Goal: Task Accomplishment & Management: Complete application form

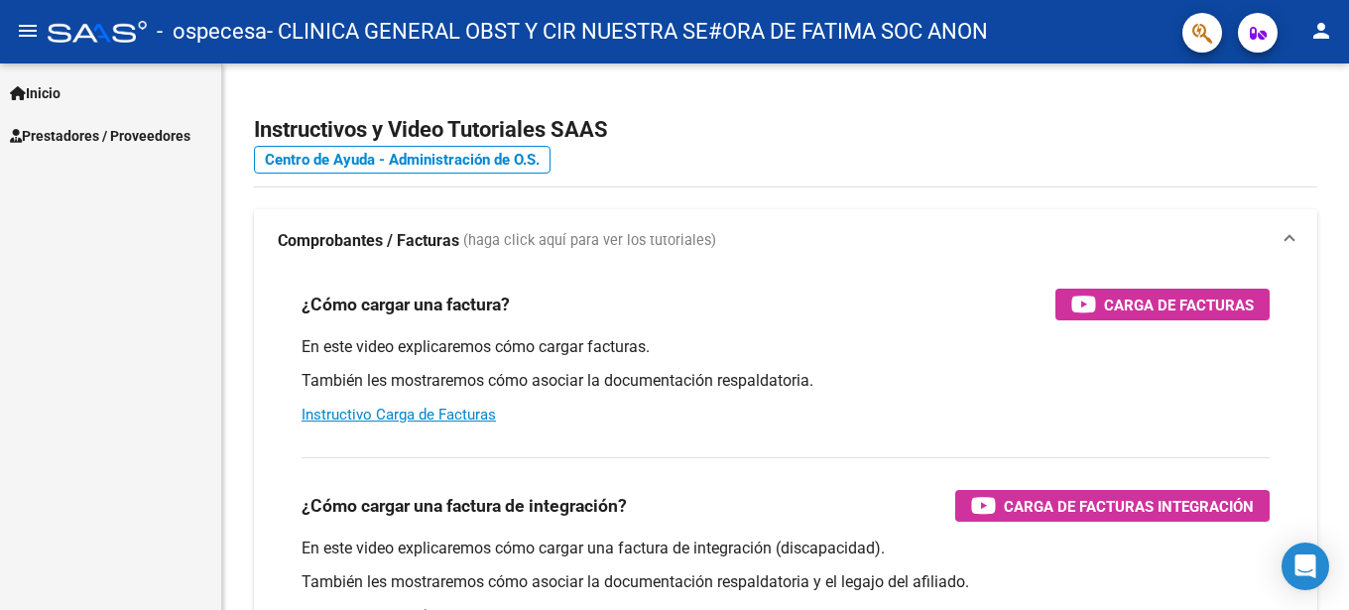
drag, startPoint x: 105, startPoint y: 127, endPoint x: 105, endPoint y: 153, distance: 25.8
click at [105, 128] on span "Prestadores / Proveedores" at bounding box center [100, 136] width 180 height 22
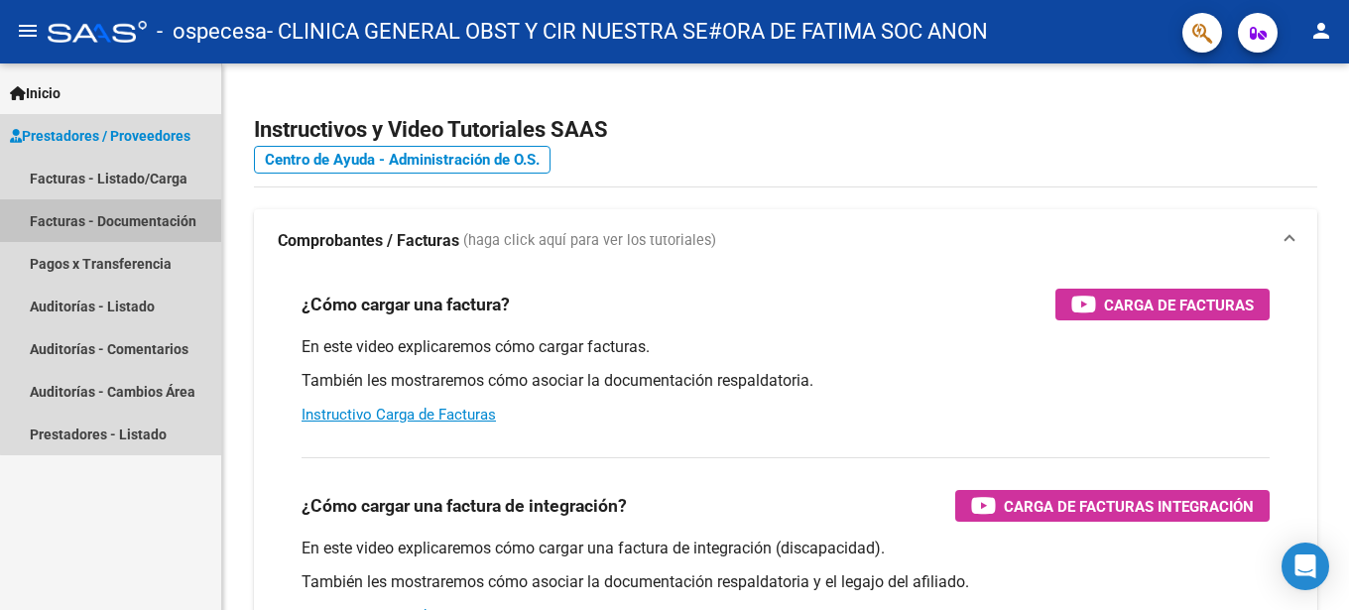
click at [141, 220] on link "Facturas - Documentación" at bounding box center [110, 220] width 221 height 43
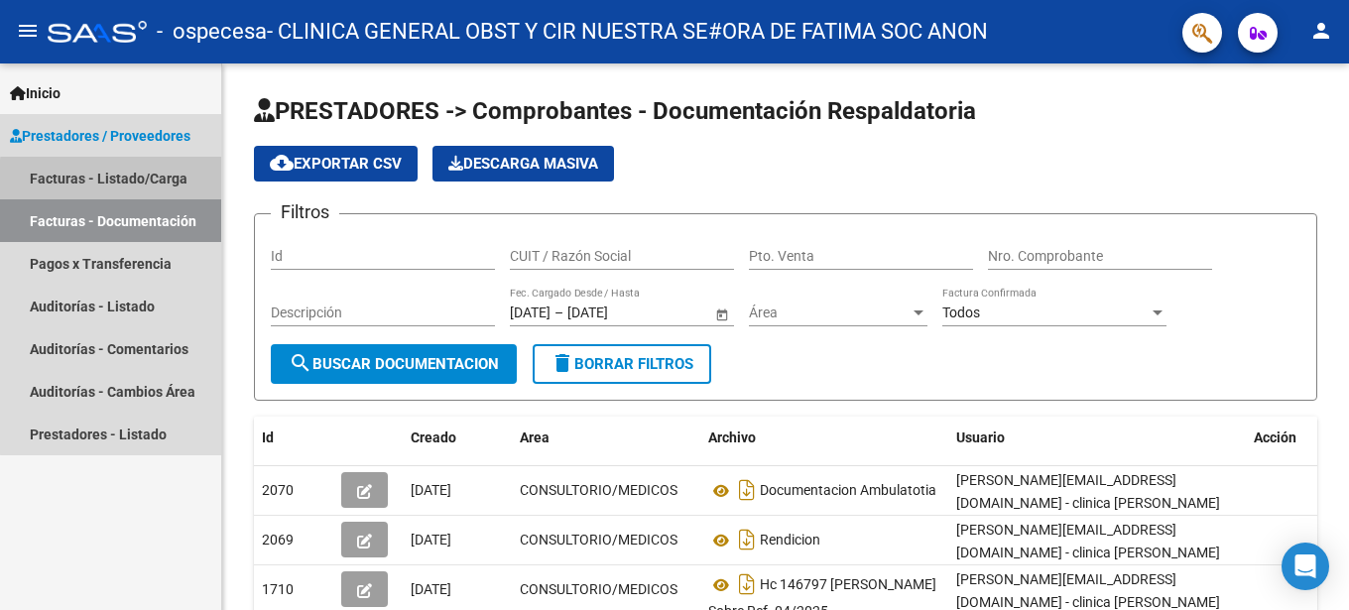
click at [151, 182] on link "Facturas - Listado/Carga" at bounding box center [110, 178] width 221 height 43
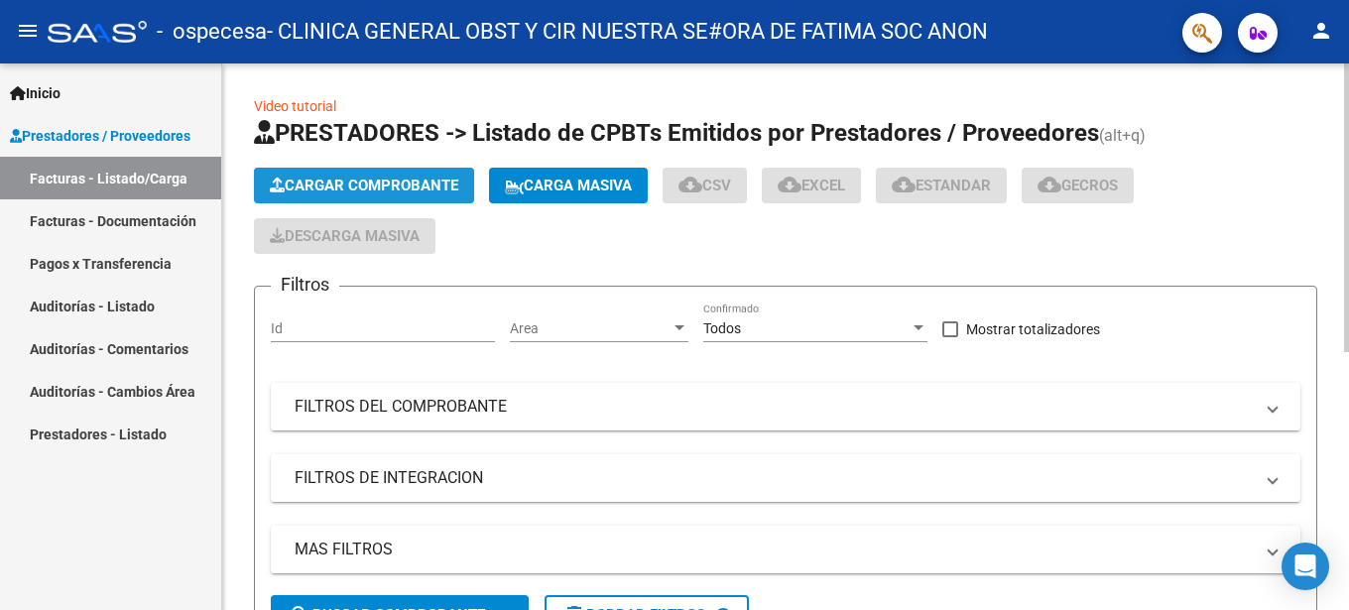
click at [339, 183] on span "Cargar Comprobante" at bounding box center [364, 186] width 188 height 18
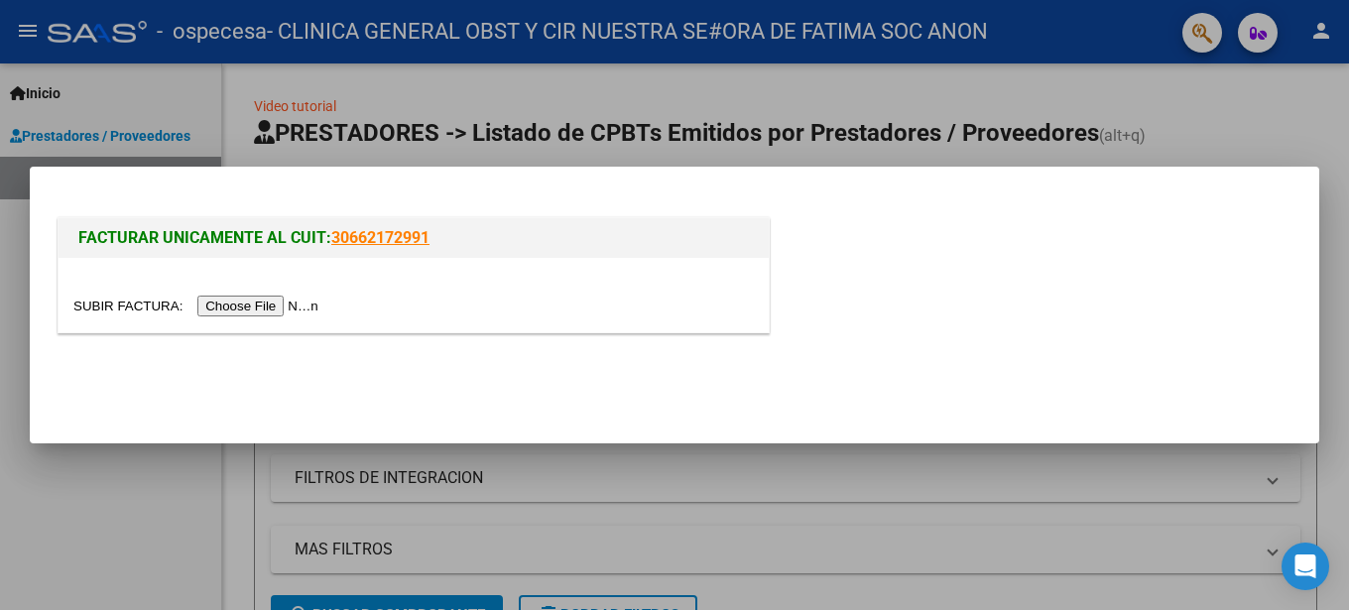
click at [115, 307] on input "file" at bounding box center [198, 306] width 251 height 21
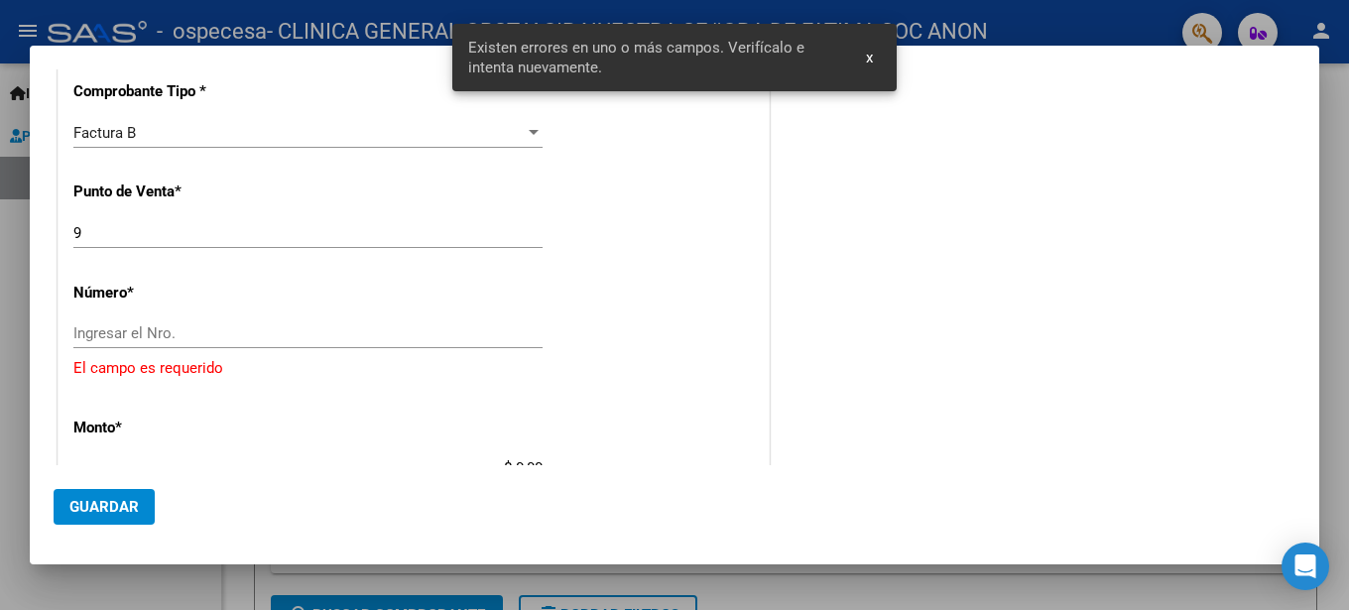
scroll to position [521, 0]
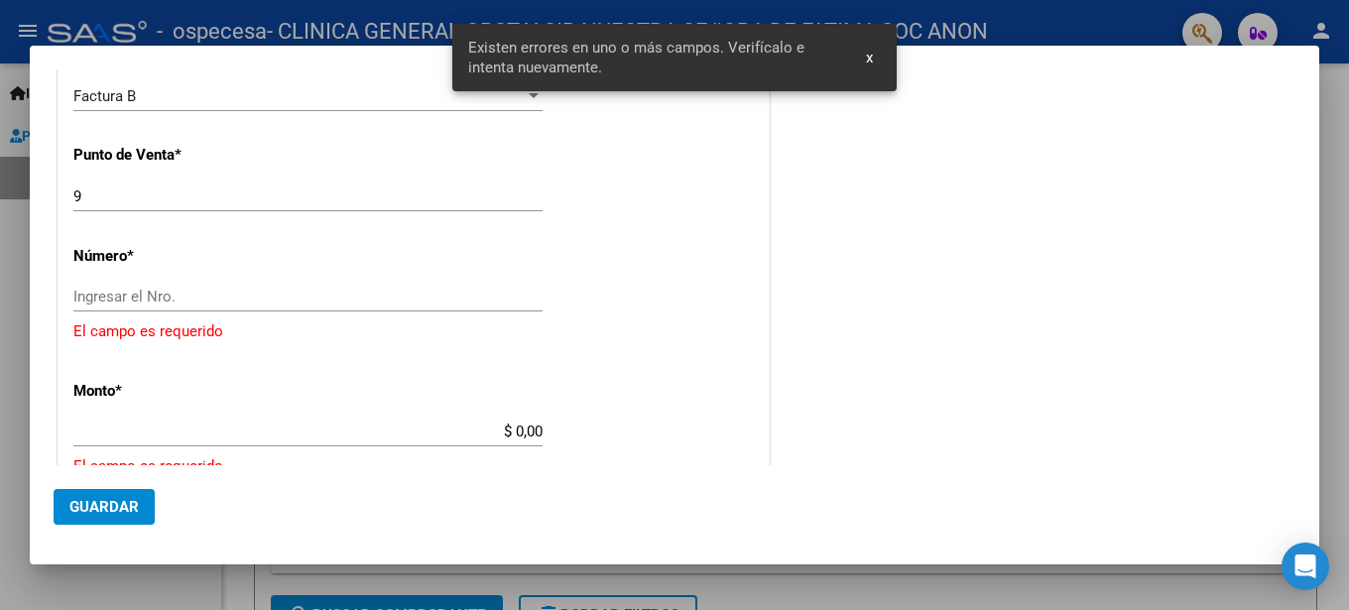
click at [195, 213] on div "9 Ingresar el Nro." at bounding box center [307, 205] width 469 height 49
click at [195, 197] on input "9" at bounding box center [307, 196] width 469 height 18
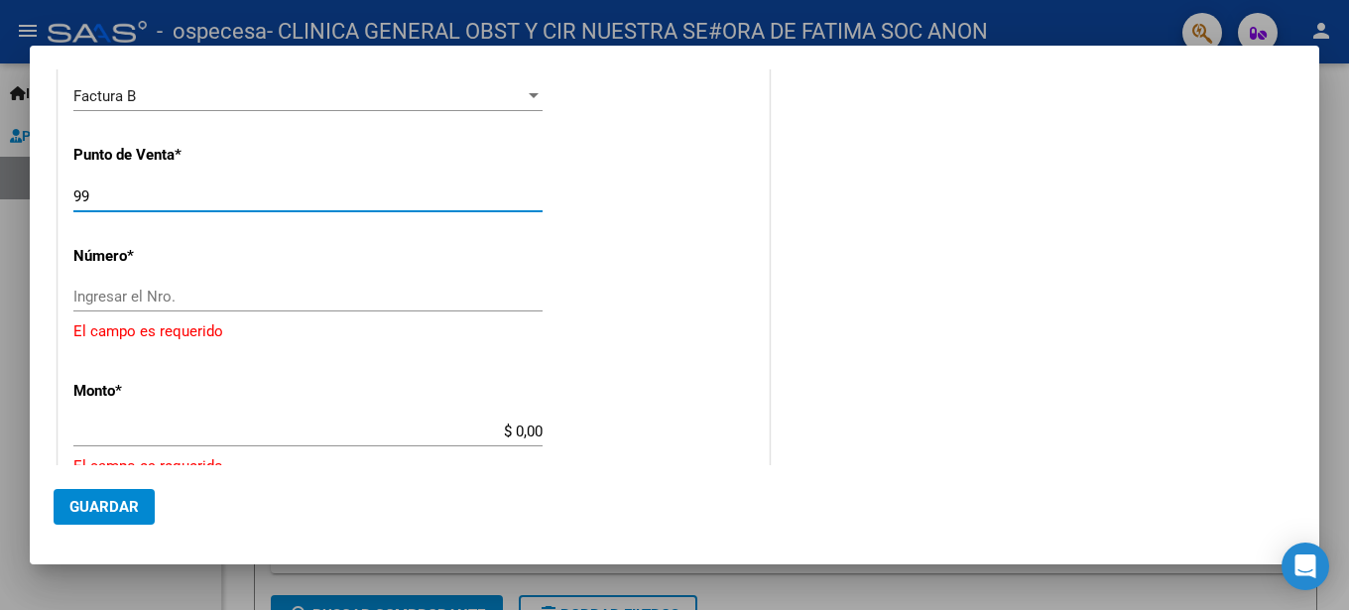
type input "9"
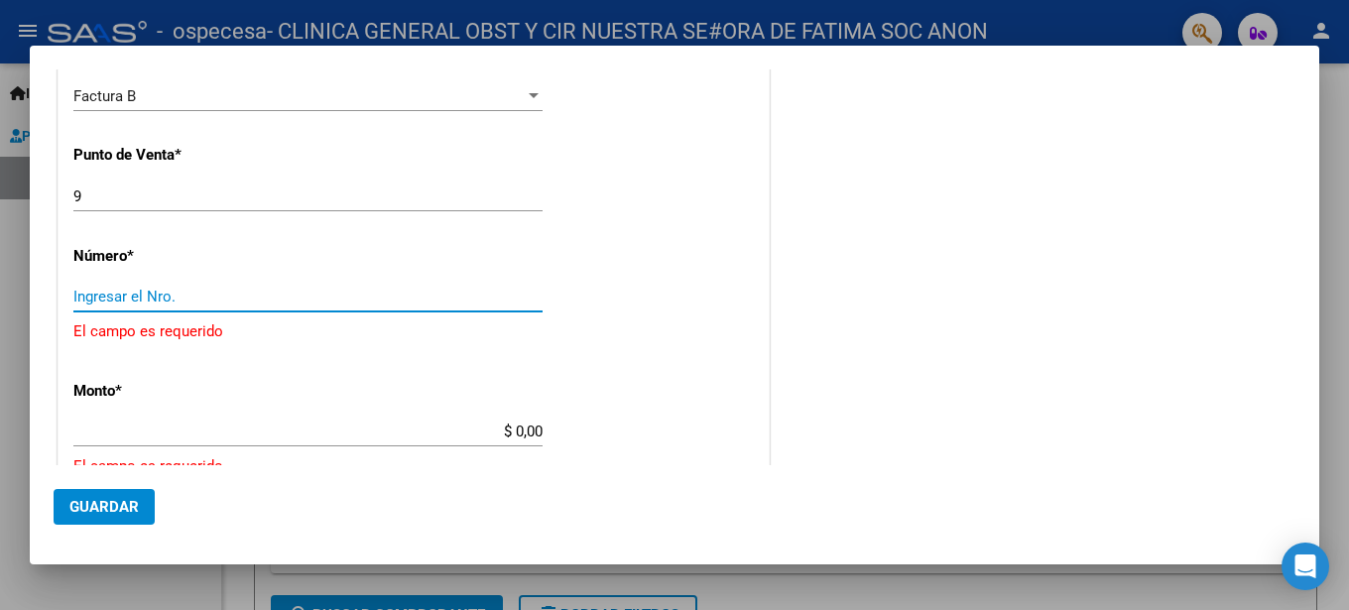
click at [150, 303] on input "Ingresar el Nro." at bounding box center [307, 297] width 469 height 18
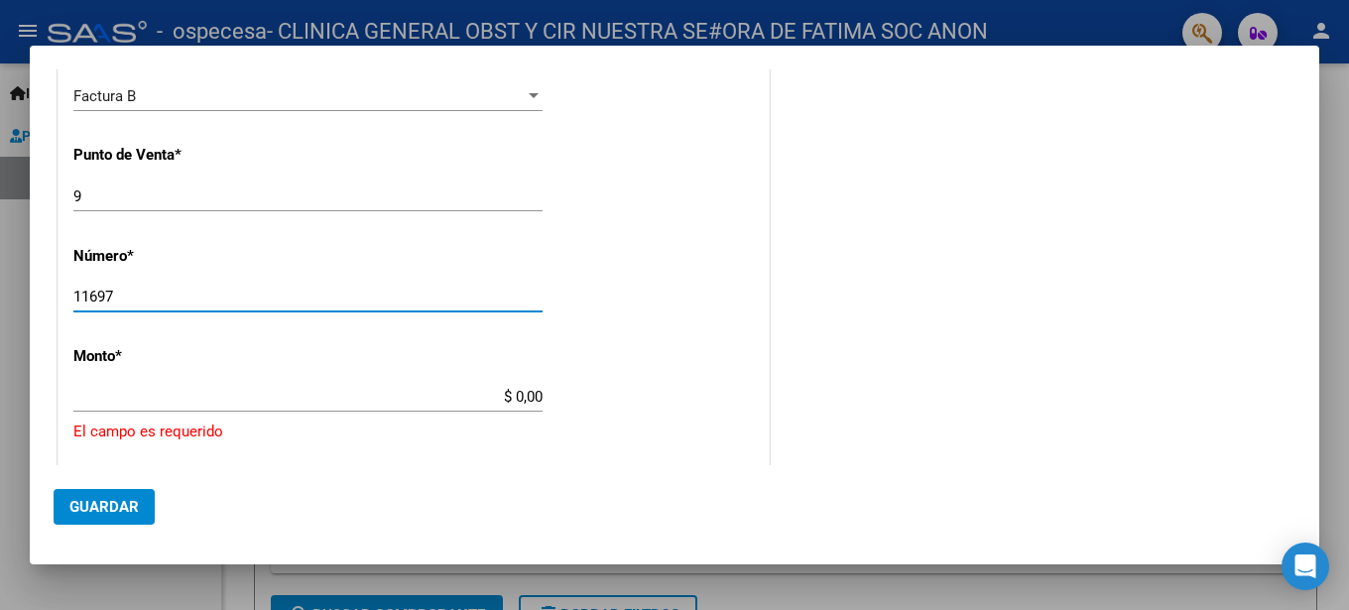
type input "11697"
click at [127, 385] on div "$ 0,00 Ingresar el monto" at bounding box center [307, 397] width 469 height 30
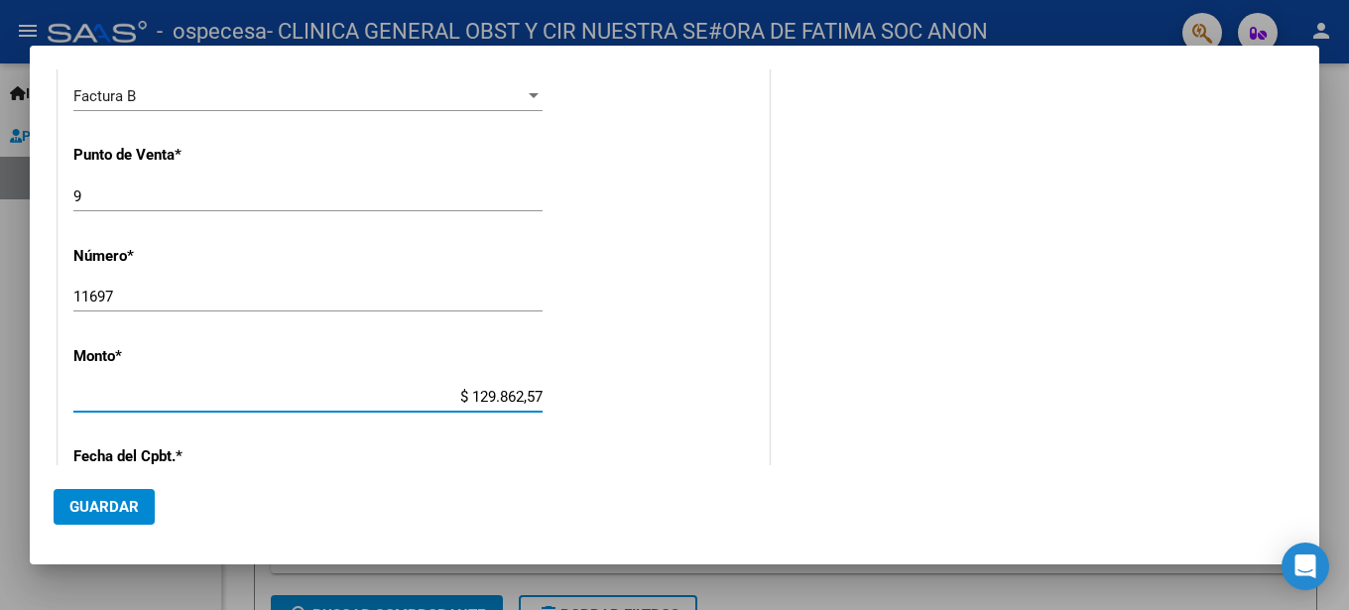
type input "$ 1.298.625,79"
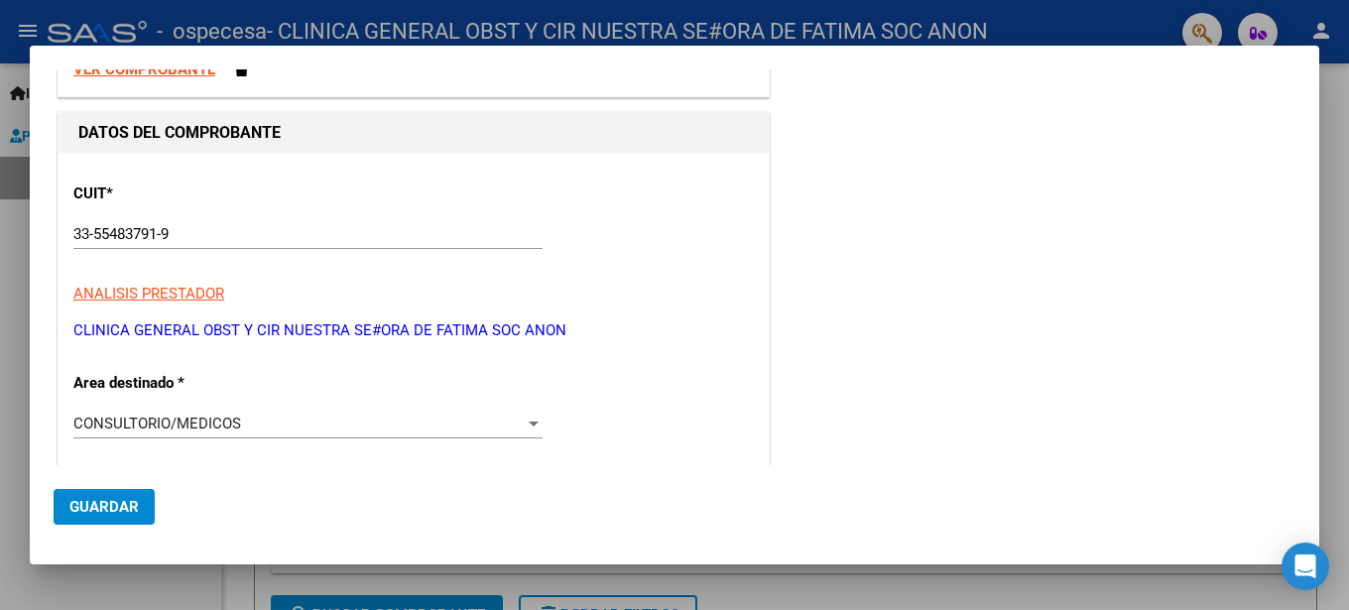
click at [321, 416] on div "CONSULTORIO/MEDICOS" at bounding box center [298, 424] width 451 height 18
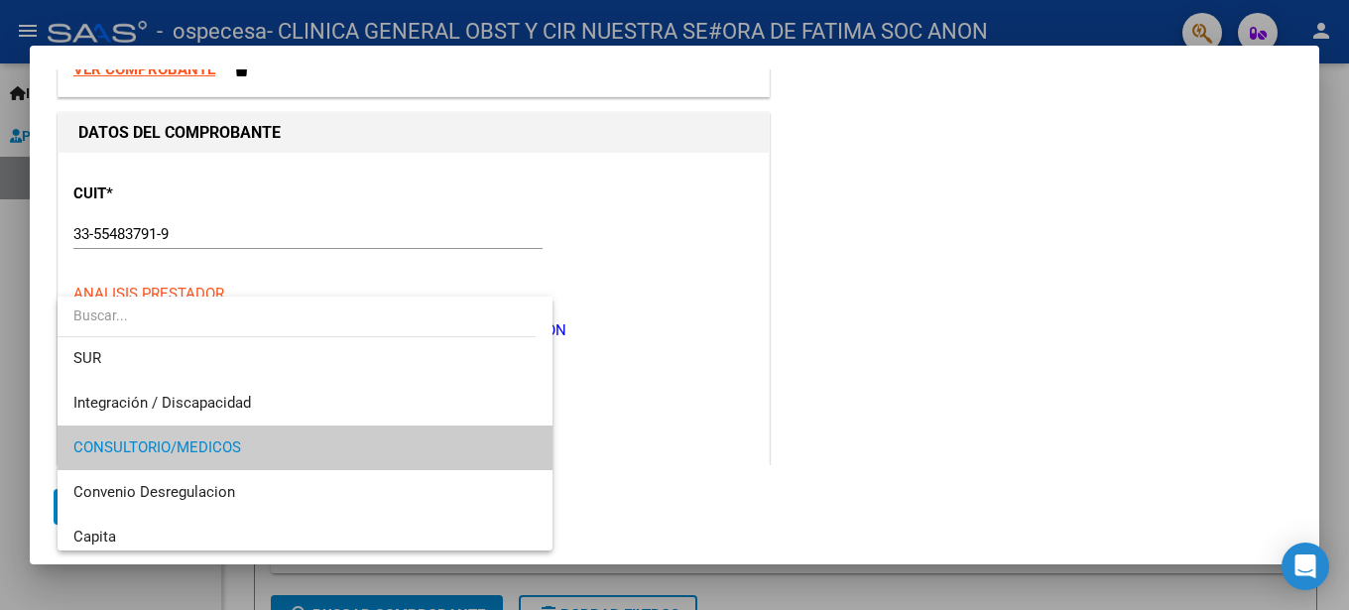
scroll to position [0, 0]
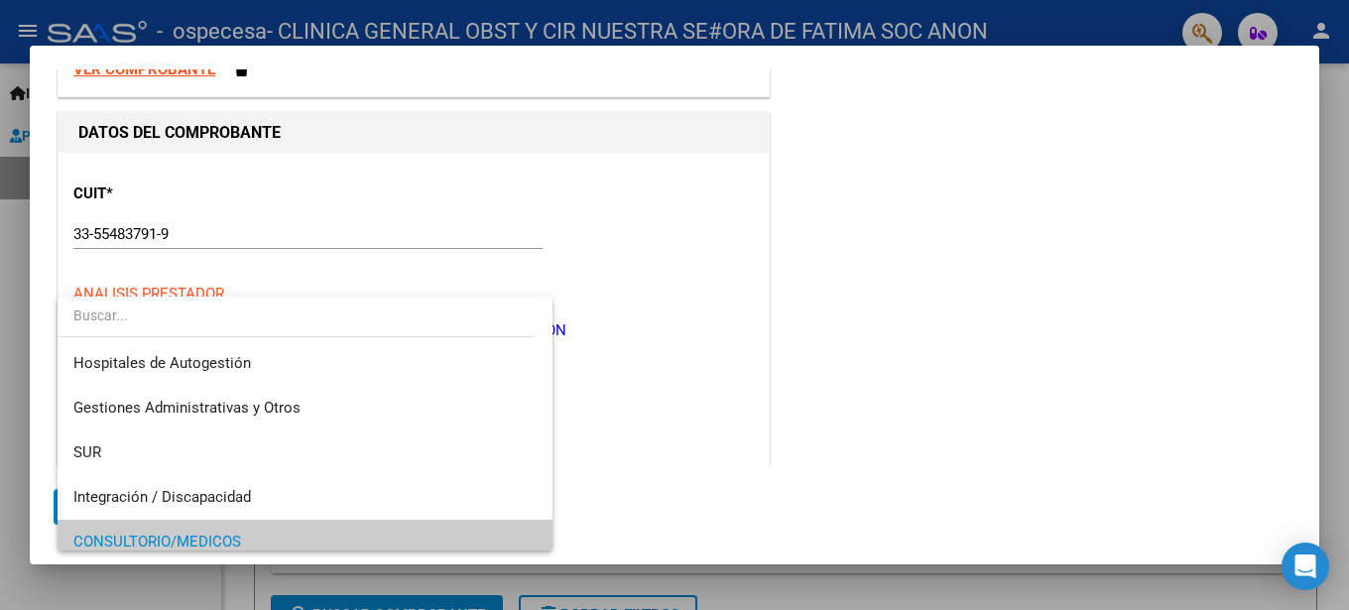
click at [599, 283] on div at bounding box center [674, 305] width 1349 height 610
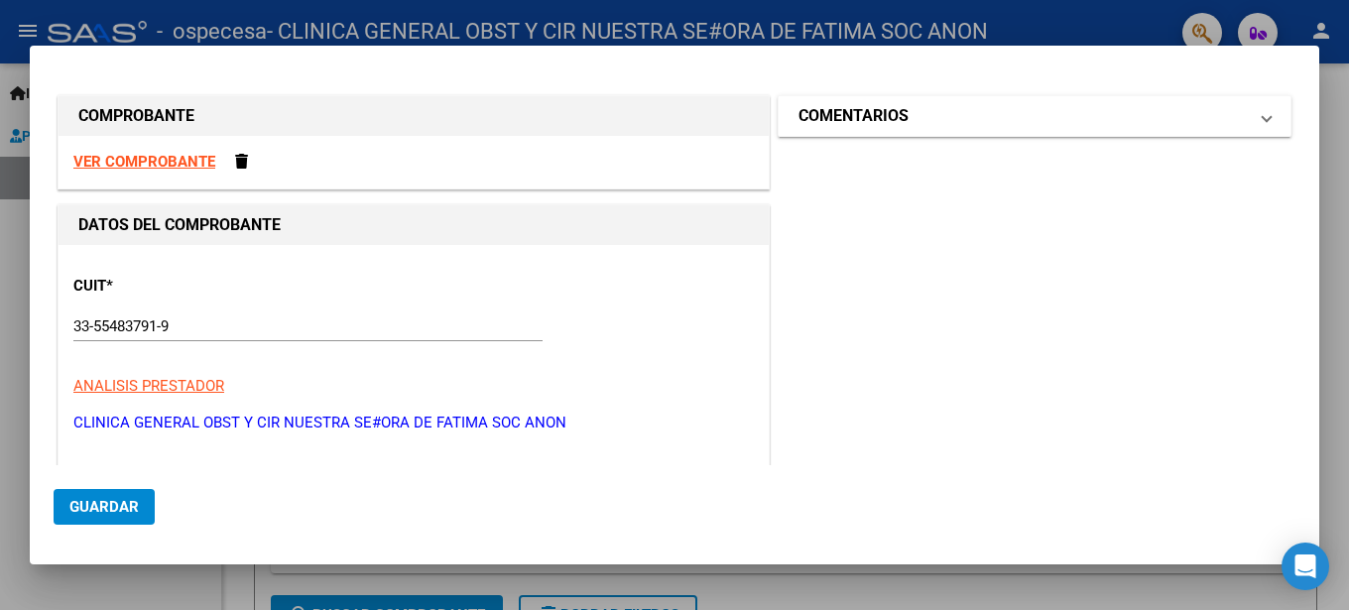
click at [1031, 118] on mat-panel-title "COMENTARIOS" at bounding box center [1022, 116] width 448 height 24
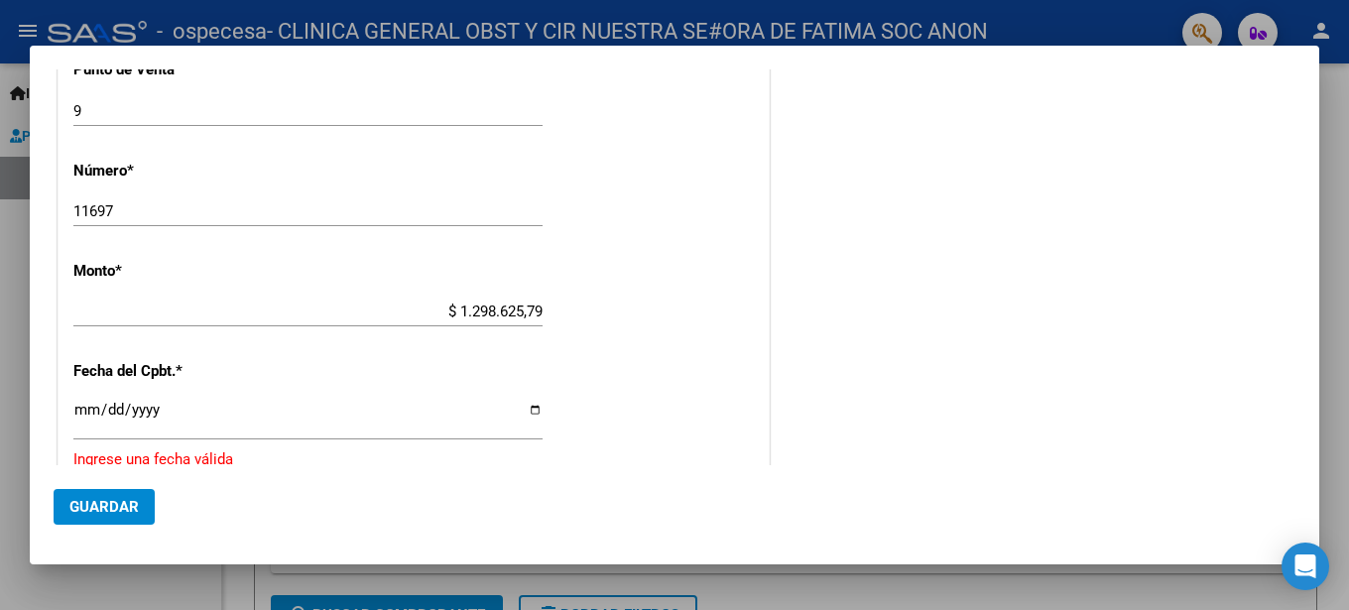
scroll to position [964, 0]
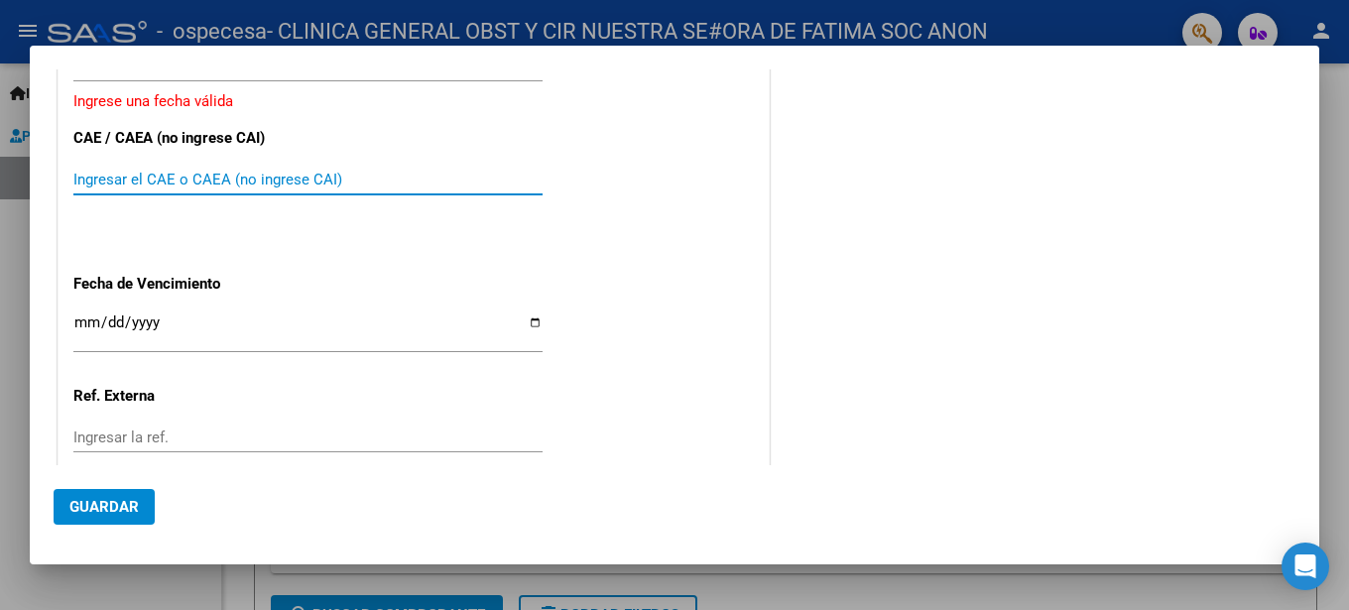
click at [354, 171] on input "Ingresar el CAE o CAEA (no ingrese CAI)" at bounding box center [307, 180] width 469 height 18
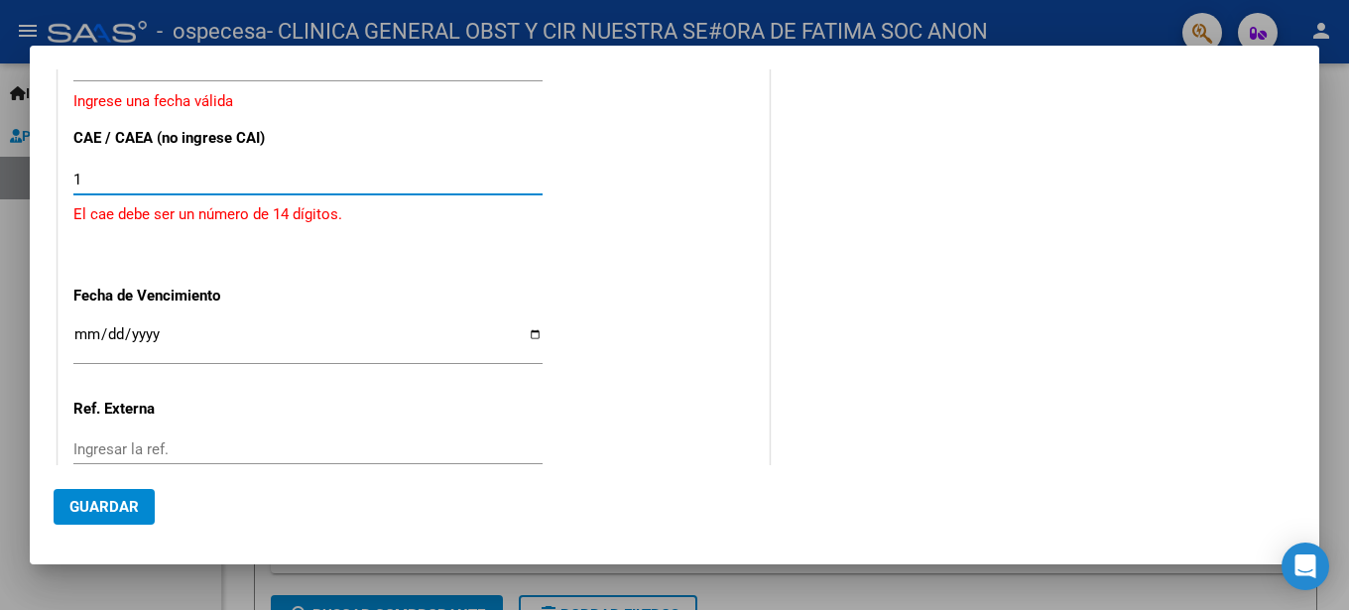
type input "17"
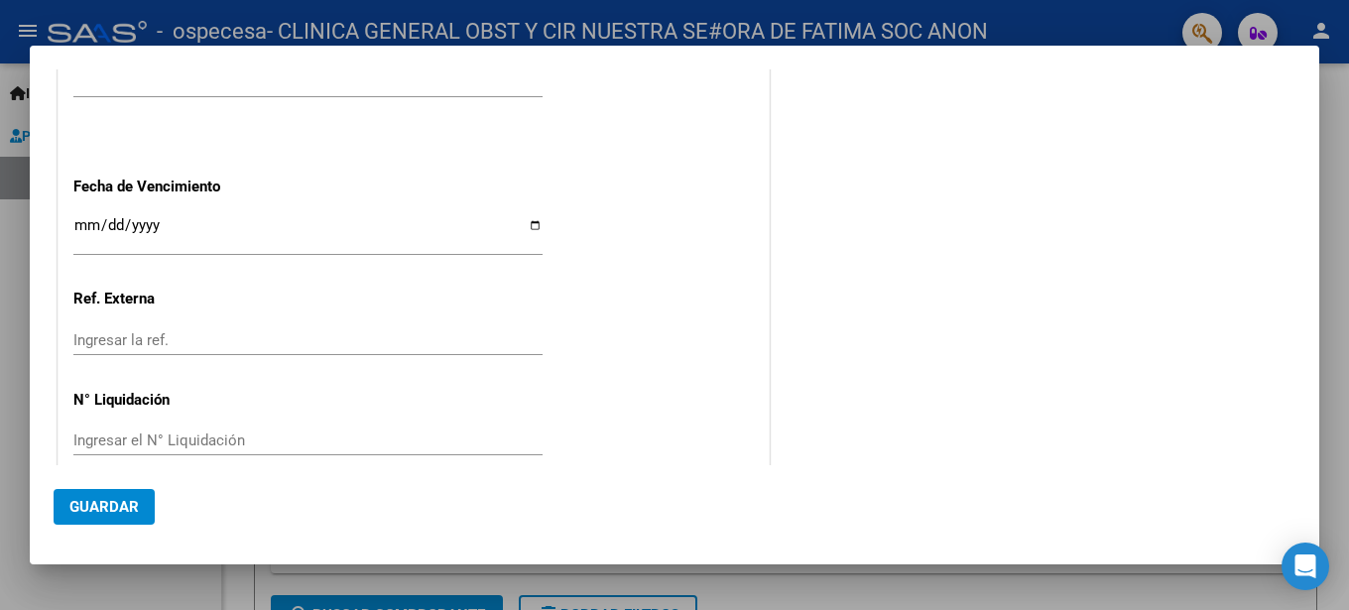
scroll to position [1065, 0]
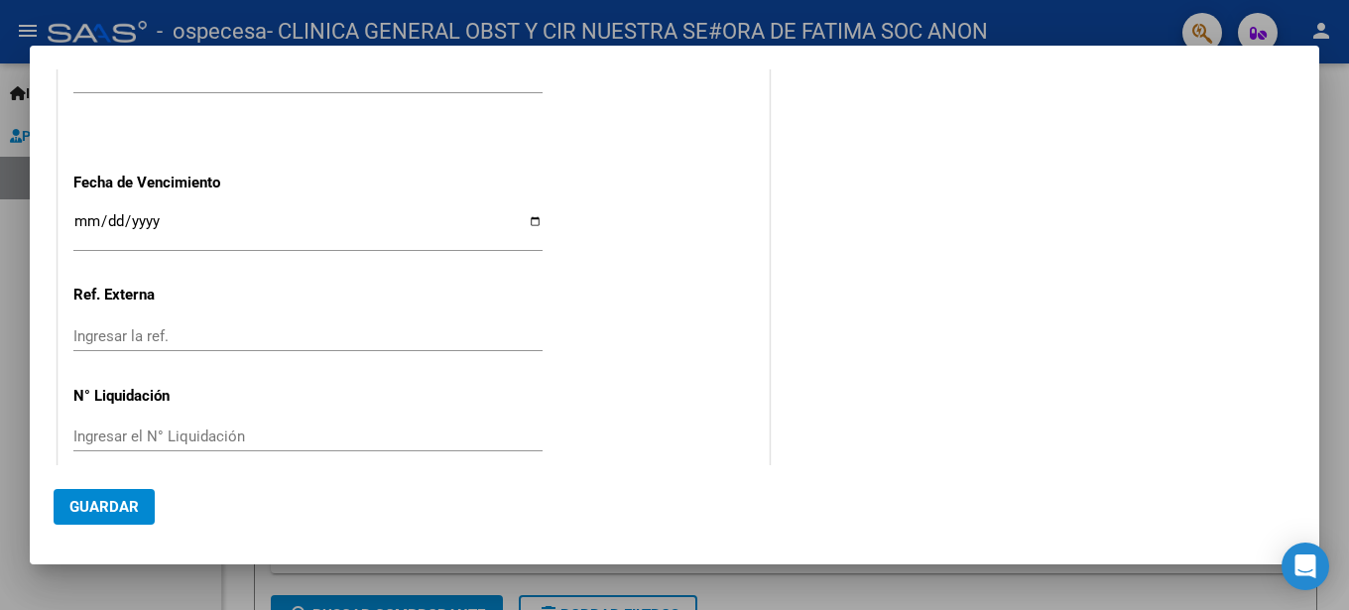
click at [120, 500] on span "Guardar" at bounding box center [103, 507] width 69 height 18
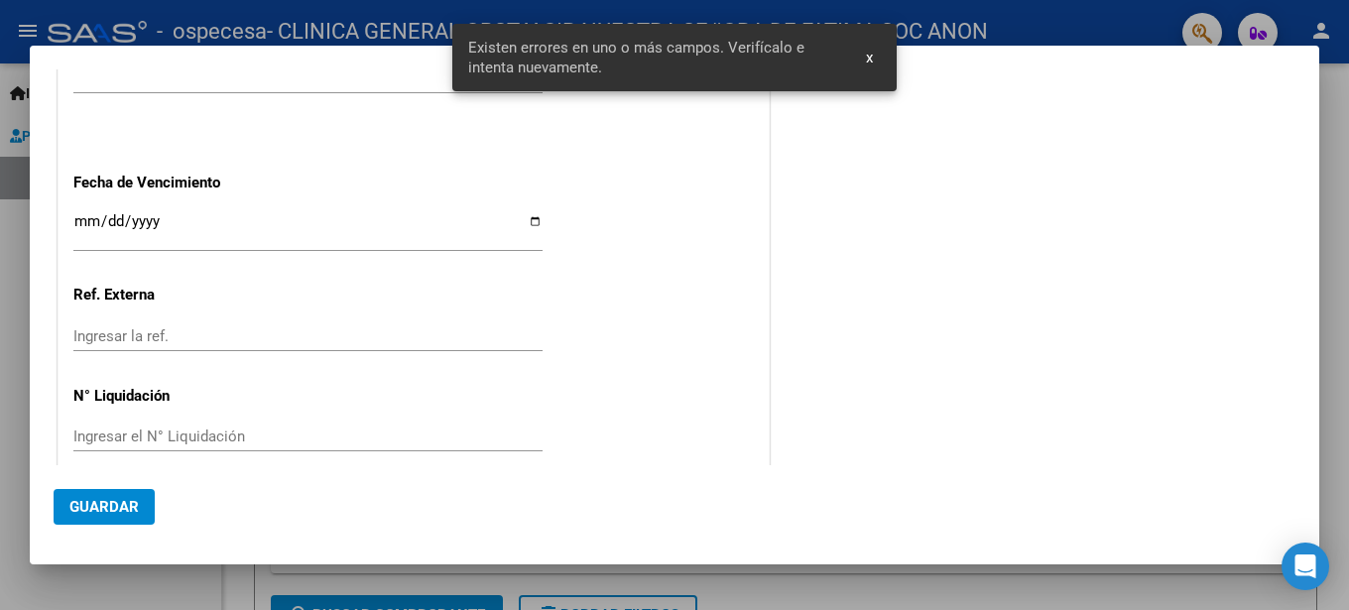
scroll to position [722, 0]
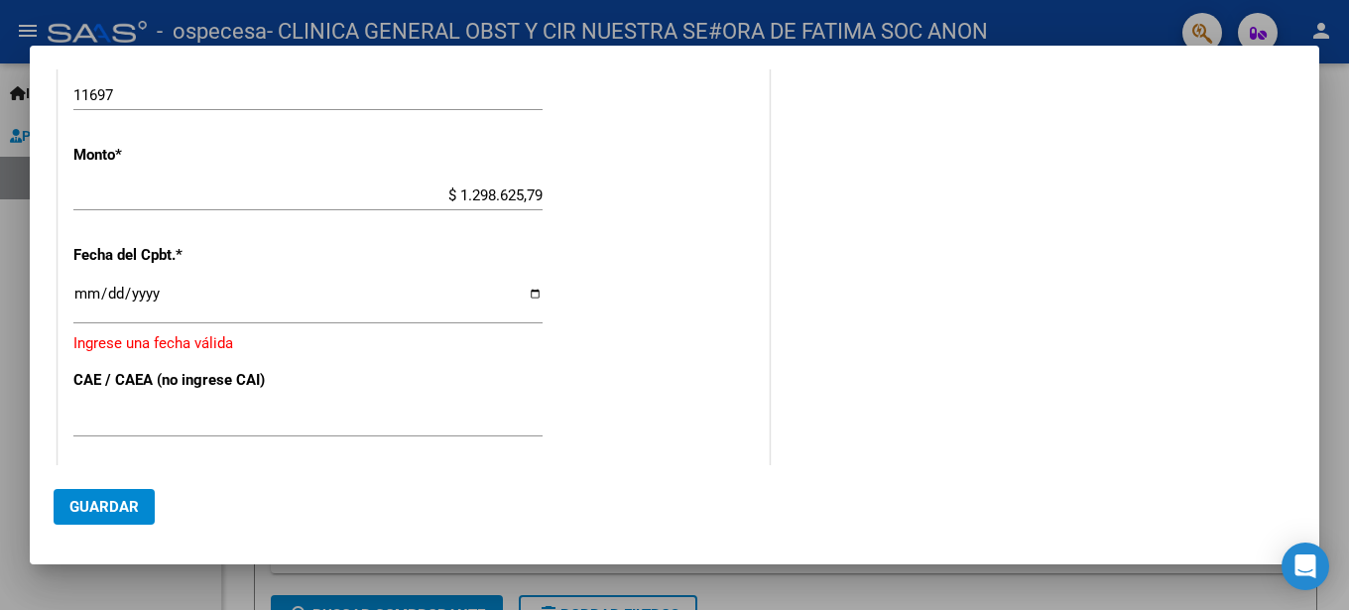
click at [103, 293] on input "Ingresar la fecha" at bounding box center [307, 302] width 469 height 32
click at [95, 291] on input "Ingresar la fecha" at bounding box center [307, 302] width 469 height 32
type input "[DATE]"
click at [164, 413] on input "Ingresar el CAE o CAEA (no ingrese CAI)" at bounding box center [307, 422] width 469 height 18
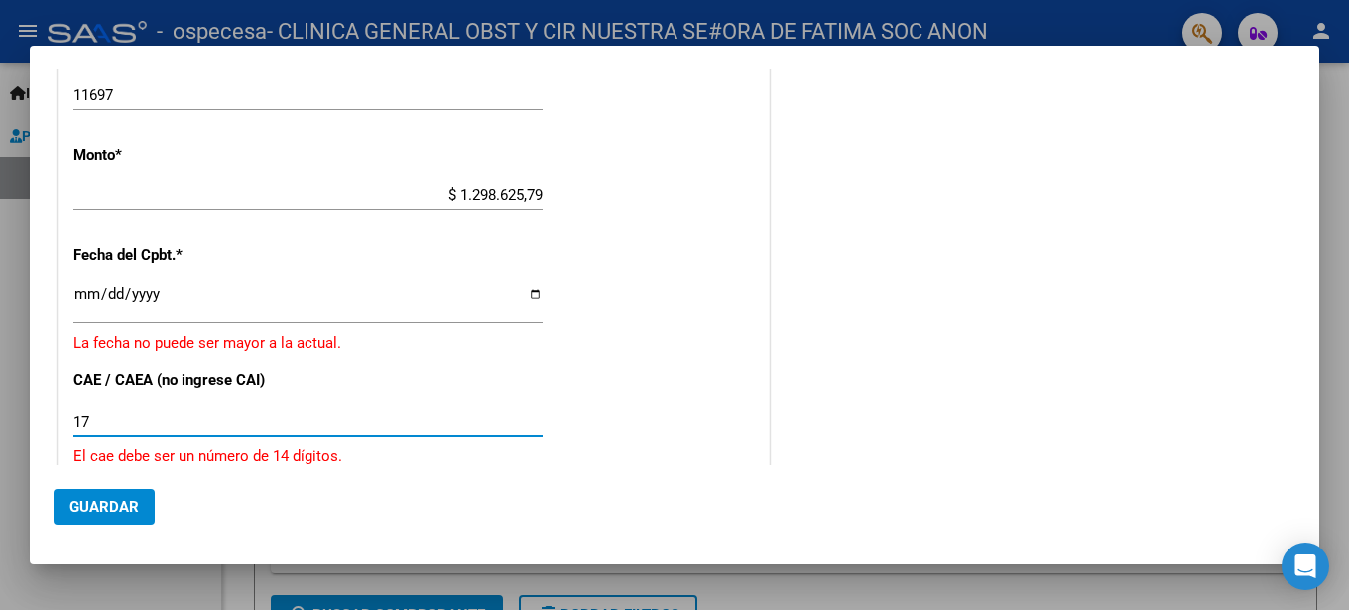
type input "1"
type input "75409013355127"
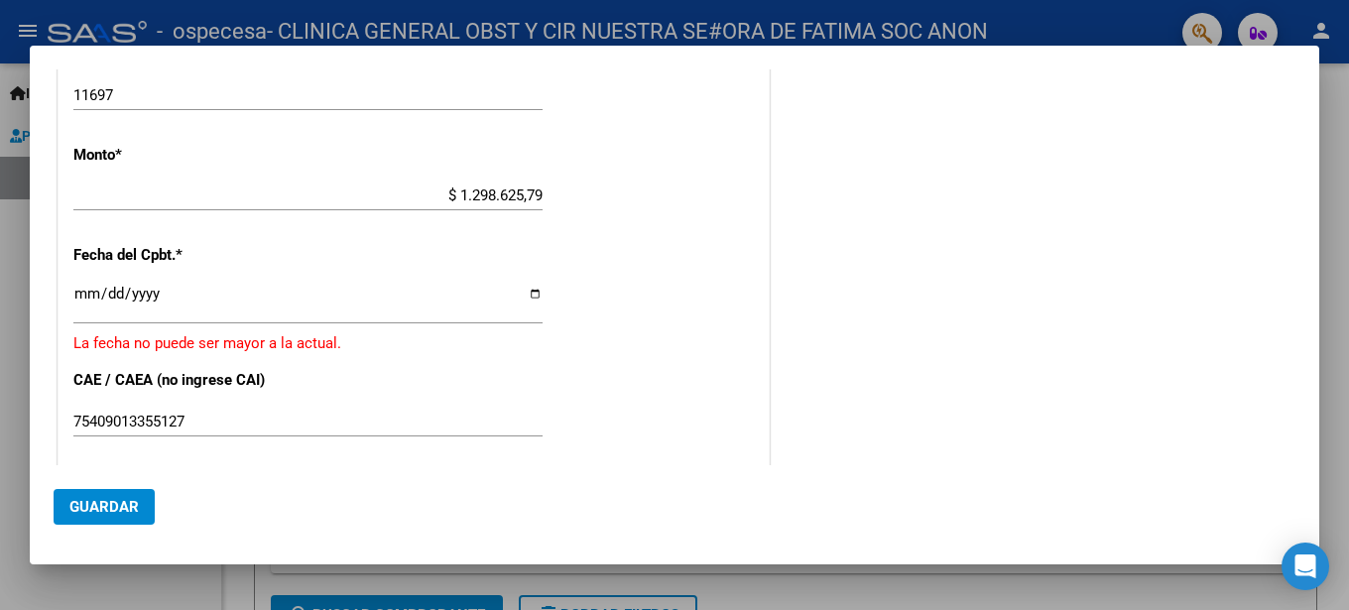
click at [191, 283] on div "[DATE] Ingresar la fecha" at bounding box center [307, 303] width 469 height 43
type input "[DATE]"
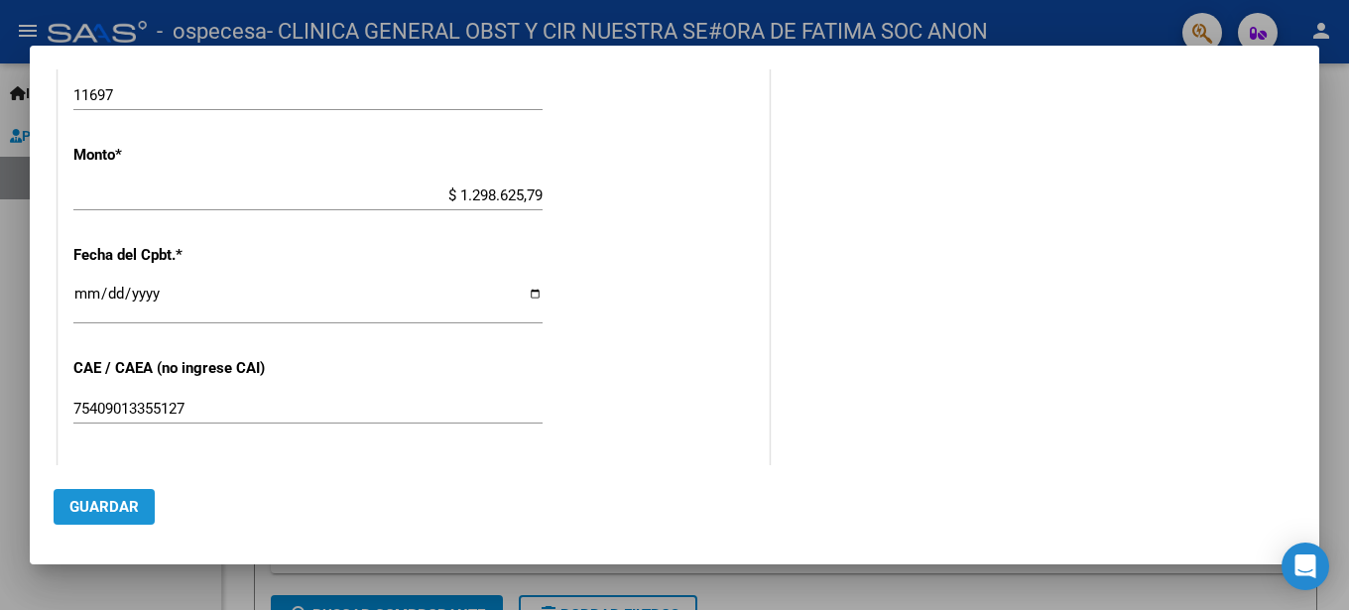
click at [134, 513] on span "Guardar" at bounding box center [103, 507] width 69 height 18
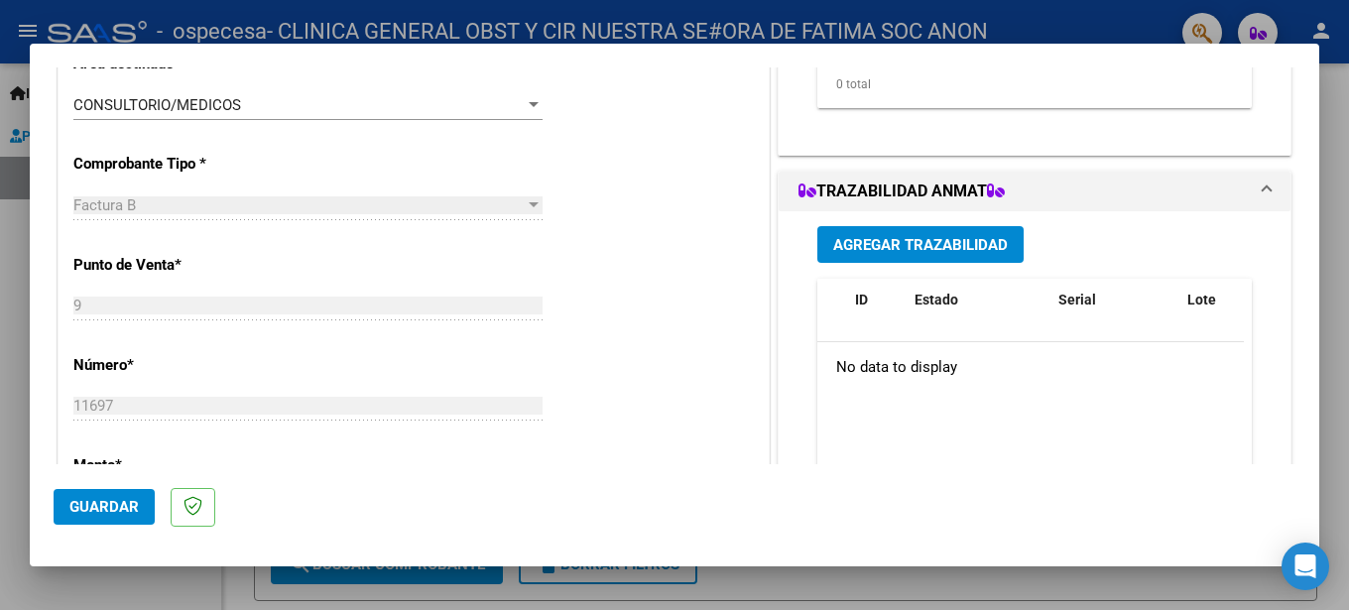
scroll to position [0, 0]
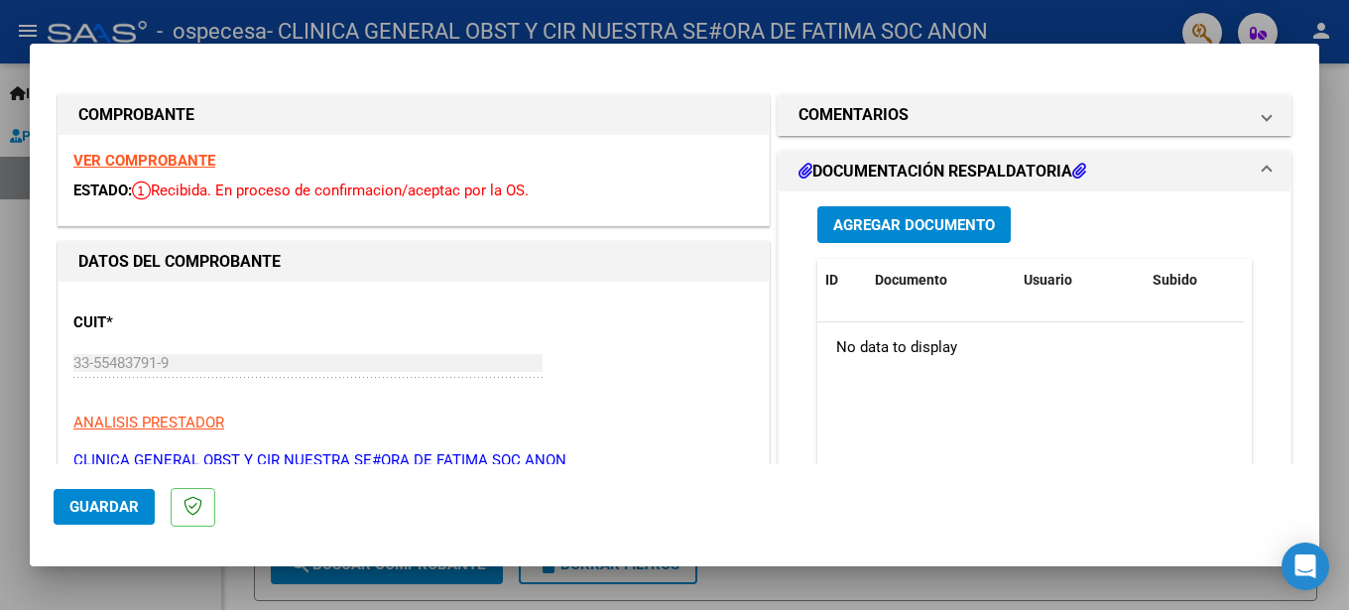
click at [915, 230] on span "Agregar Documento" at bounding box center [914, 225] width 162 height 18
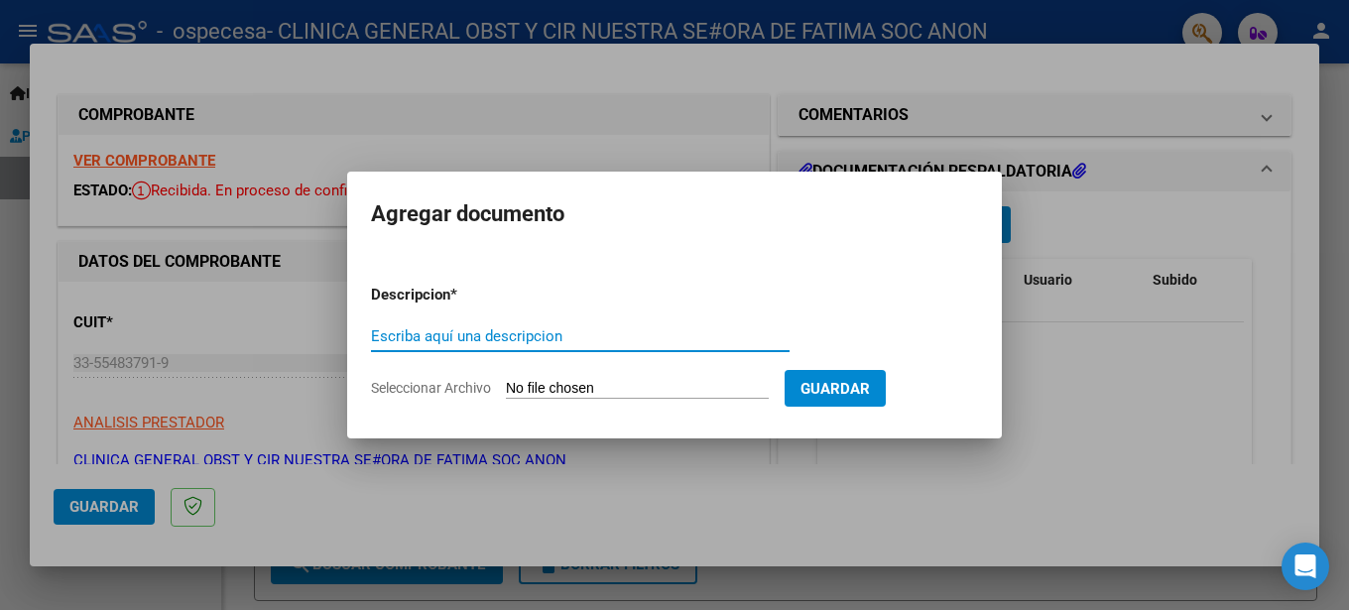
click at [465, 318] on form "Descripcion * Escriba aquí una descripcion Seleccionar Archivo Guardar" at bounding box center [674, 341] width 607 height 145
click at [400, 331] on input "Escriba aquí una descripcion" at bounding box center [580, 336] width 419 height 18
type input "factura internaciones mes setiembre 2025"
click at [581, 387] on input "Seleccionar Archivo" at bounding box center [637, 389] width 263 height 19
type input "C:\fakepath\FACTURA B 00009 00011697.pdf"
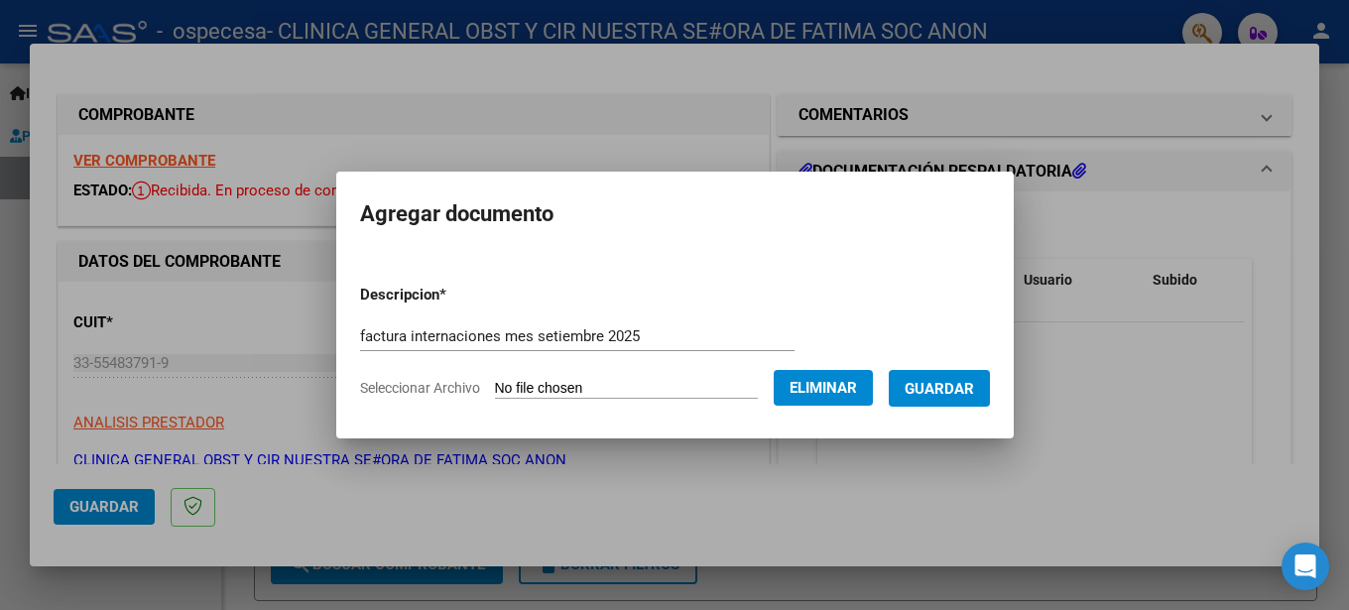
click at [928, 380] on span "Guardar" at bounding box center [938, 389] width 69 height 18
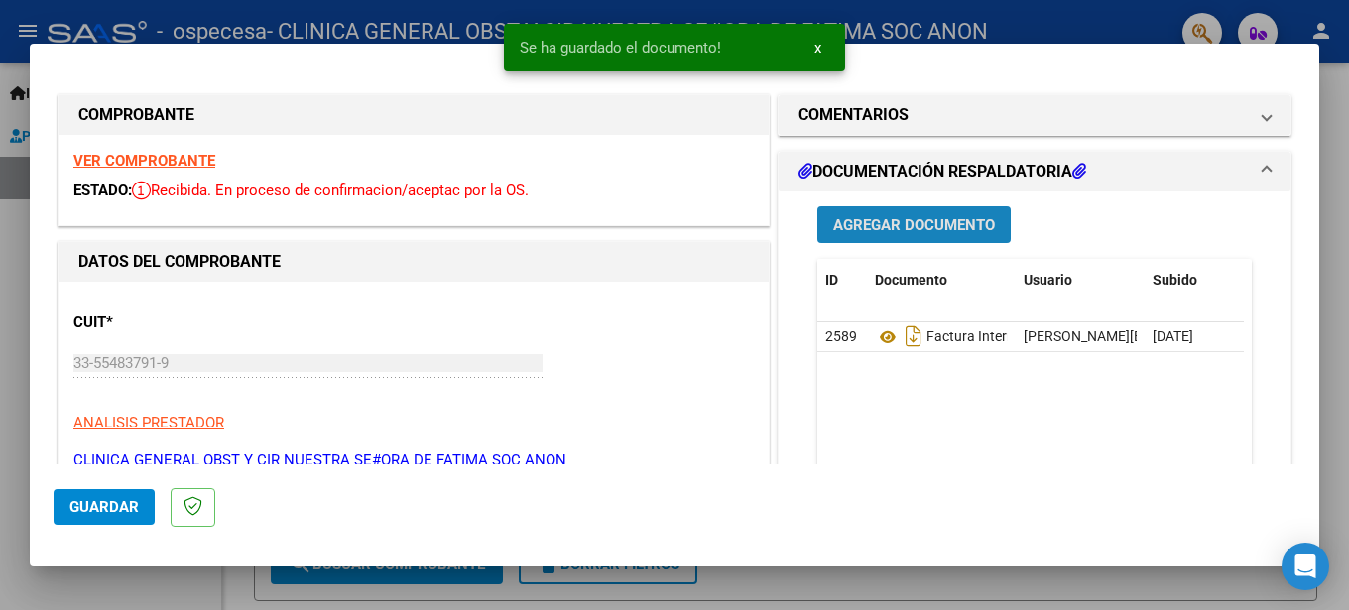
click at [880, 233] on span "Agregar Documento" at bounding box center [914, 225] width 162 height 18
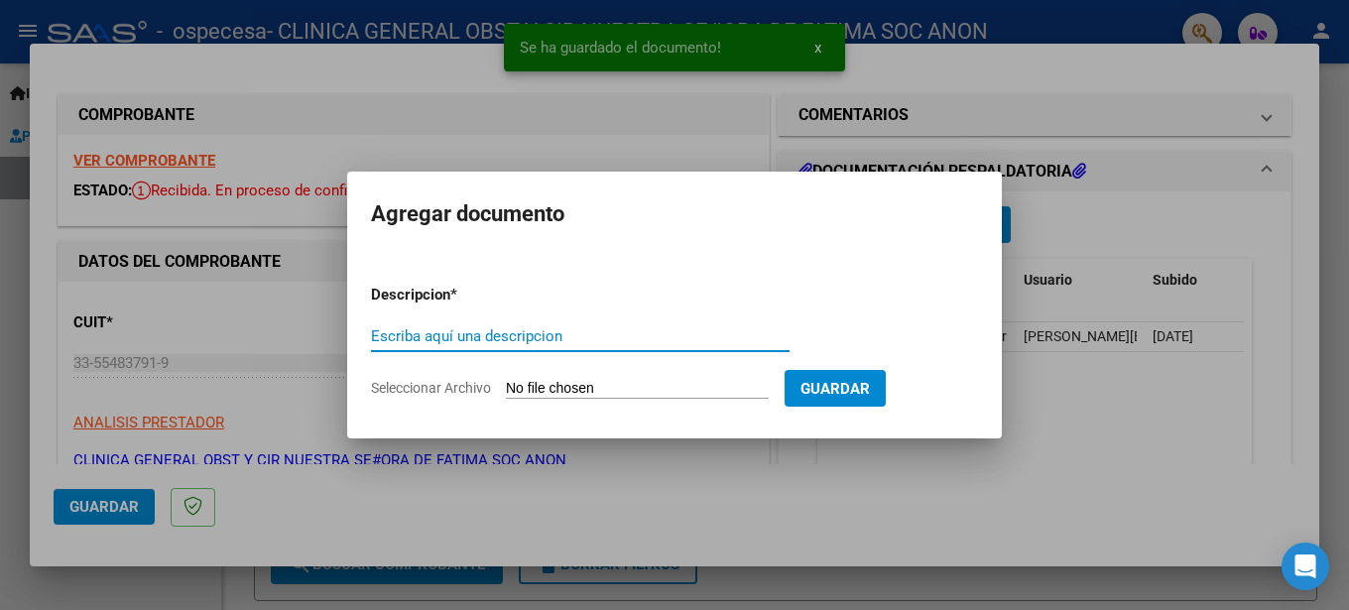
click at [465, 325] on div "Escriba aquí una descripcion" at bounding box center [580, 336] width 419 height 30
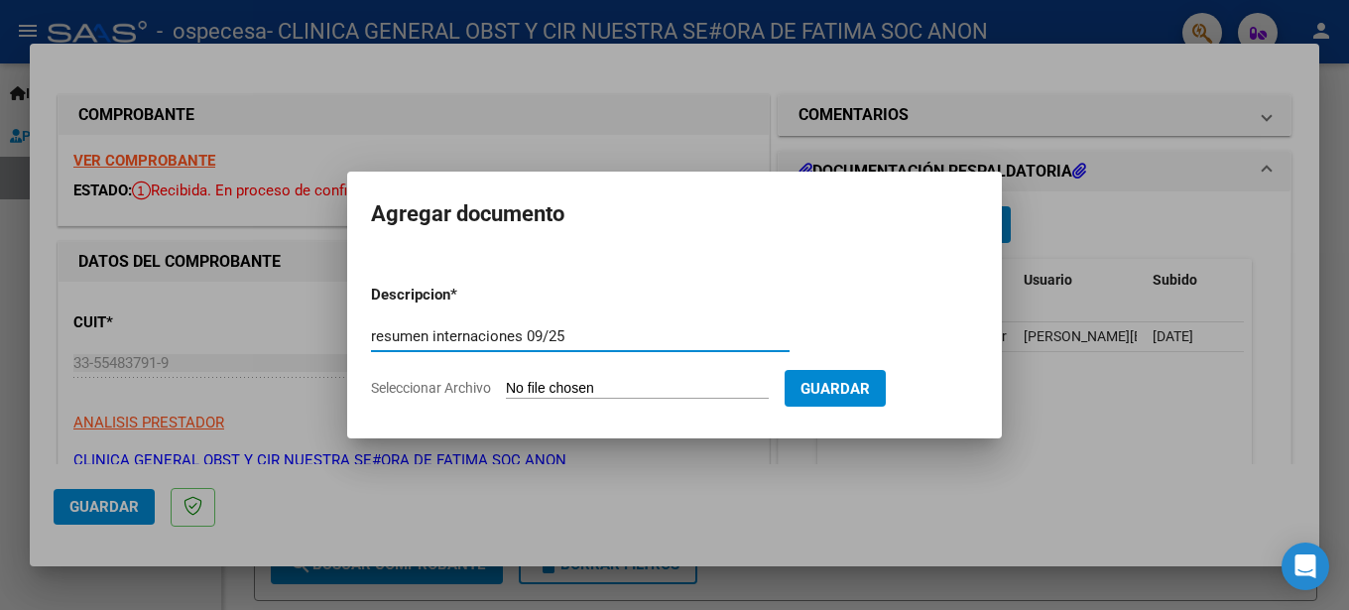
type input "resumen internaciones 09/25"
click at [563, 392] on input "Seleccionar Archivo" at bounding box center [637, 389] width 263 height 19
type input "C:\fakepath\RESUMEN.pdf"
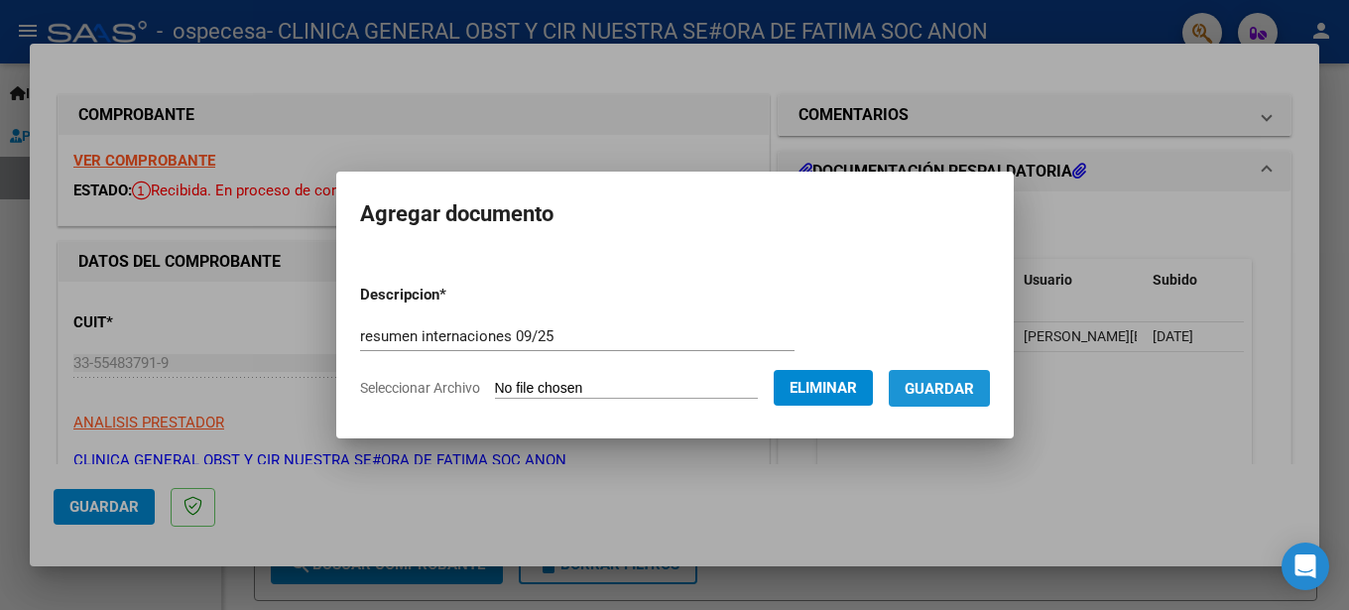
click at [927, 396] on span "Guardar" at bounding box center [938, 389] width 69 height 18
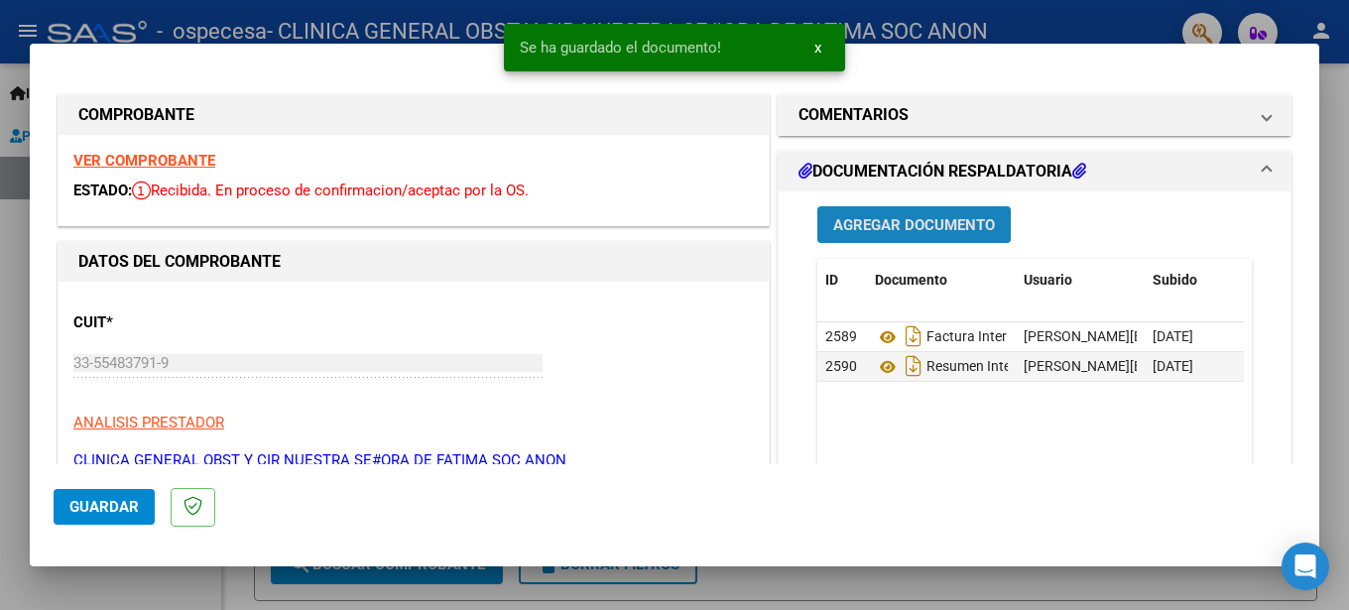
click at [948, 222] on span "Agregar Documento" at bounding box center [914, 225] width 162 height 18
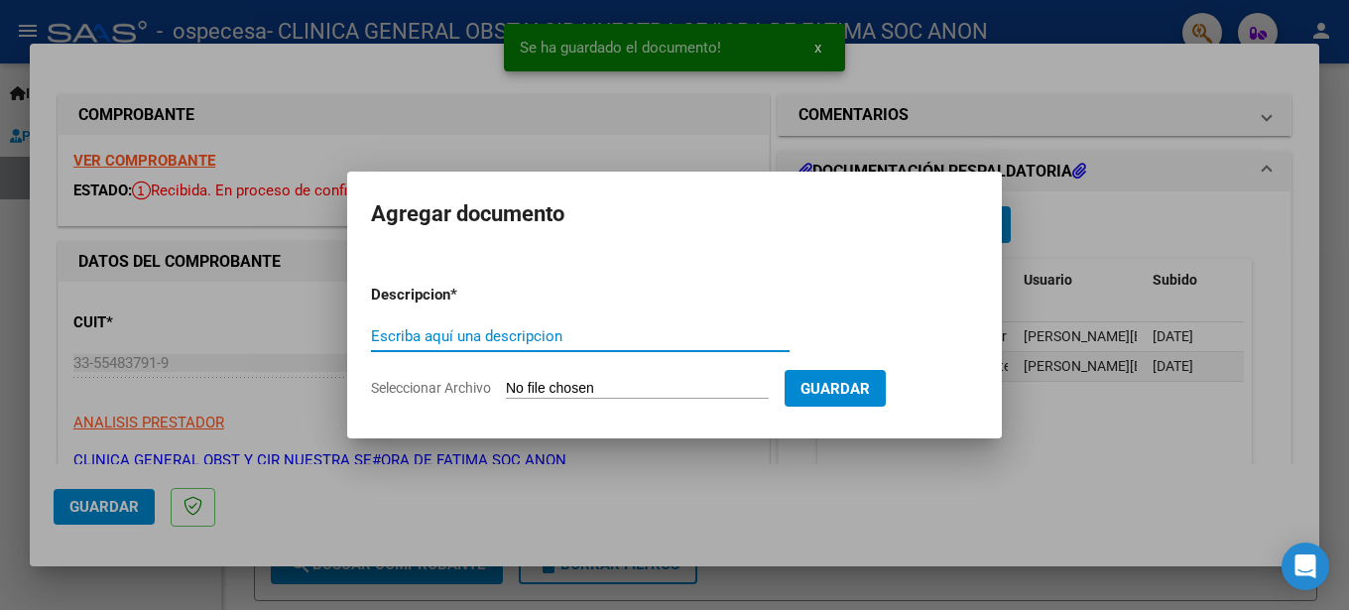
click at [465, 335] on input "Escriba aquí una descripcion" at bounding box center [580, 336] width 419 height 18
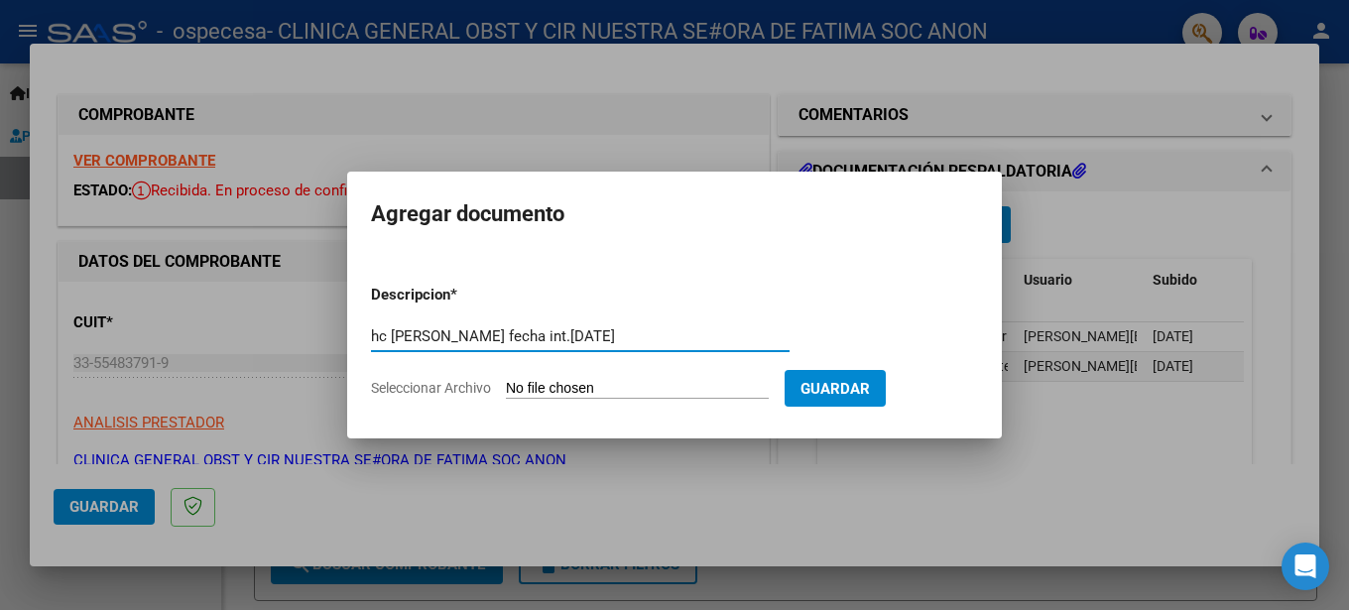
type input "hc [PERSON_NAME] fecha int.[DATE]"
click at [557, 391] on input "Seleccionar Archivo" at bounding box center [637, 389] width 263 height 19
type input "C:\fakepath\GALLERO [PERSON_NAME] 16732 DNI 32691748 [DATE] H.C.148562.pdf"
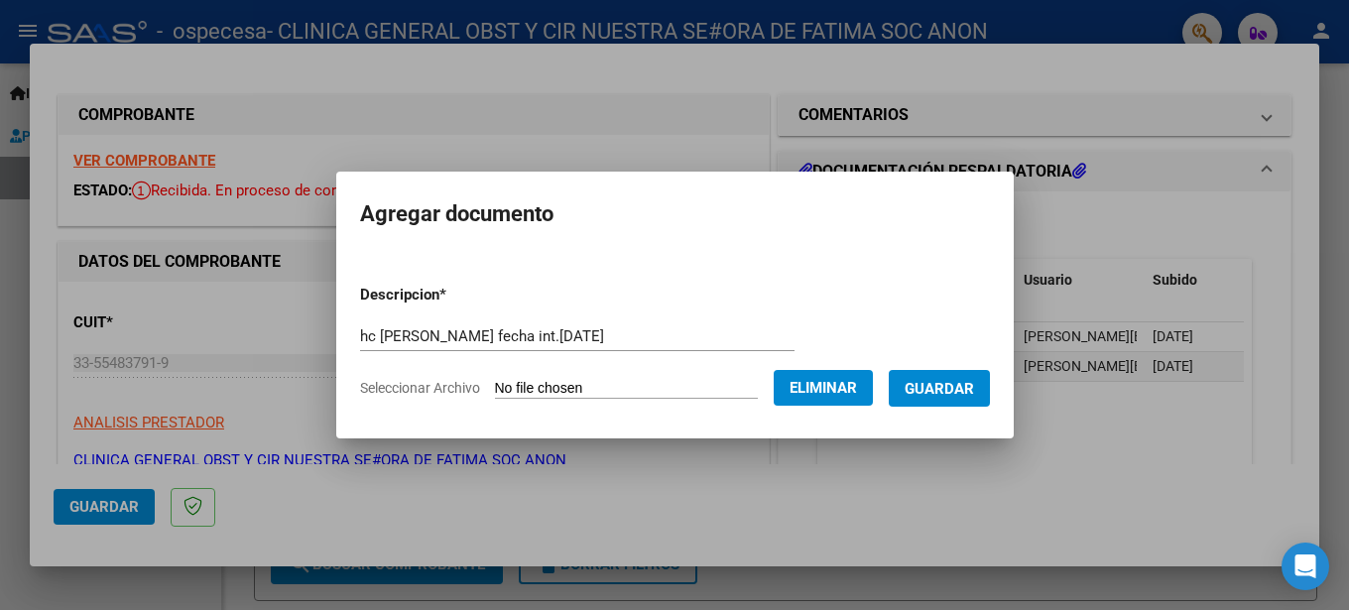
click at [904, 398] on span "Guardar" at bounding box center [938, 389] width 69 height 18
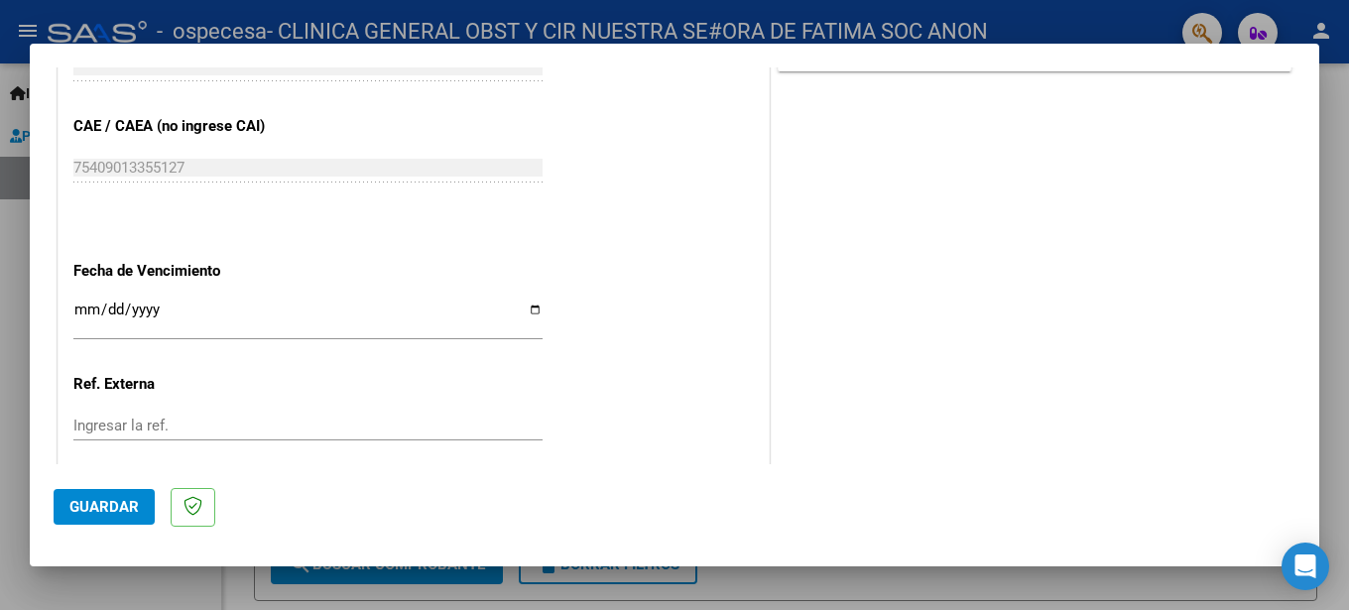
scroll to position [984, 0]
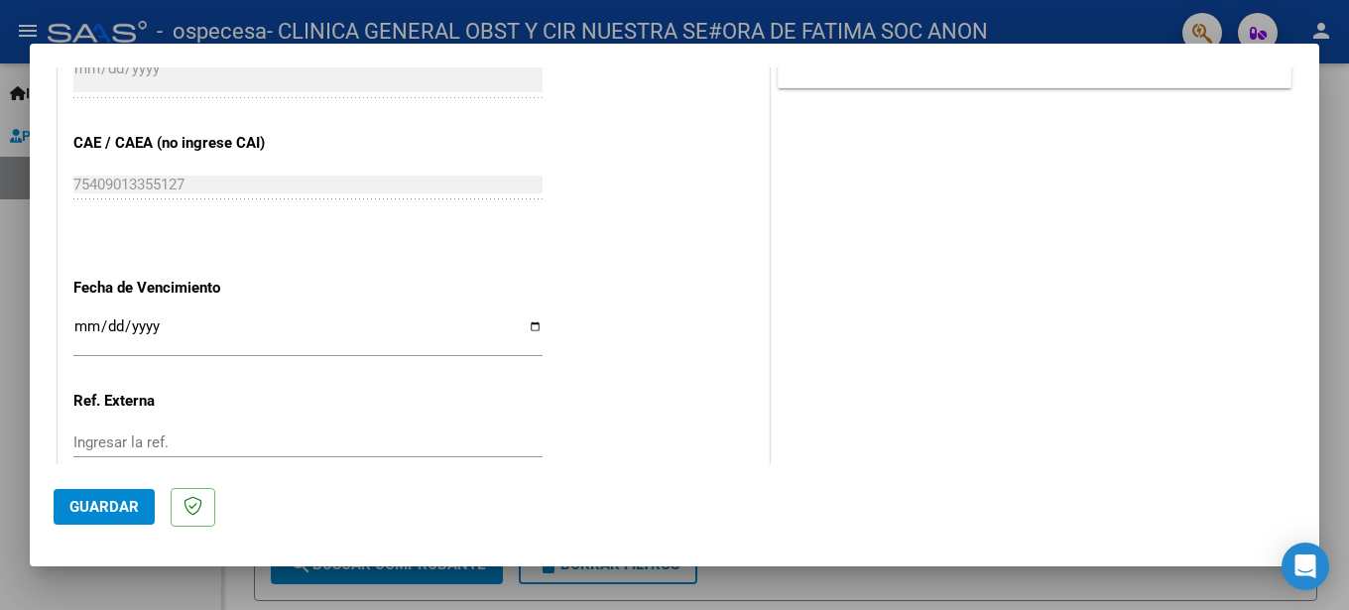
click at [133, 501] on span "Guardar" at bounding box center [103, 507] width 69 height 18
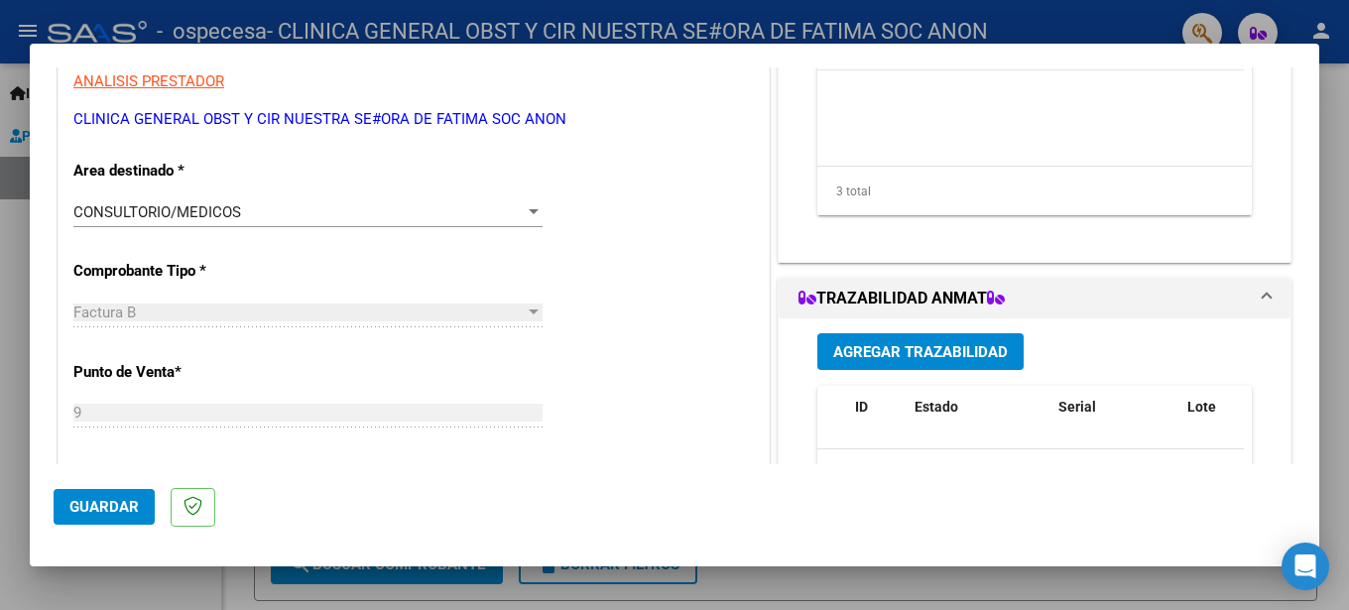
scroll to position [0, 0]
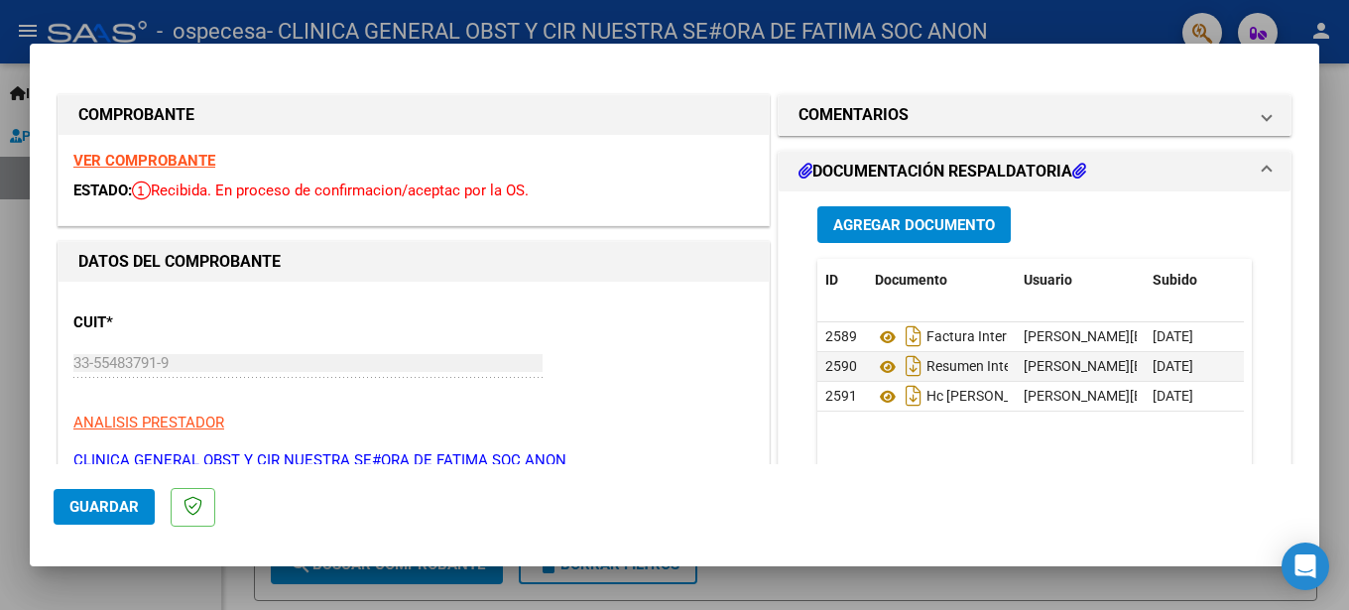
click at [6, 90] on div at bounding box center [674, 305] width 1349 height 610
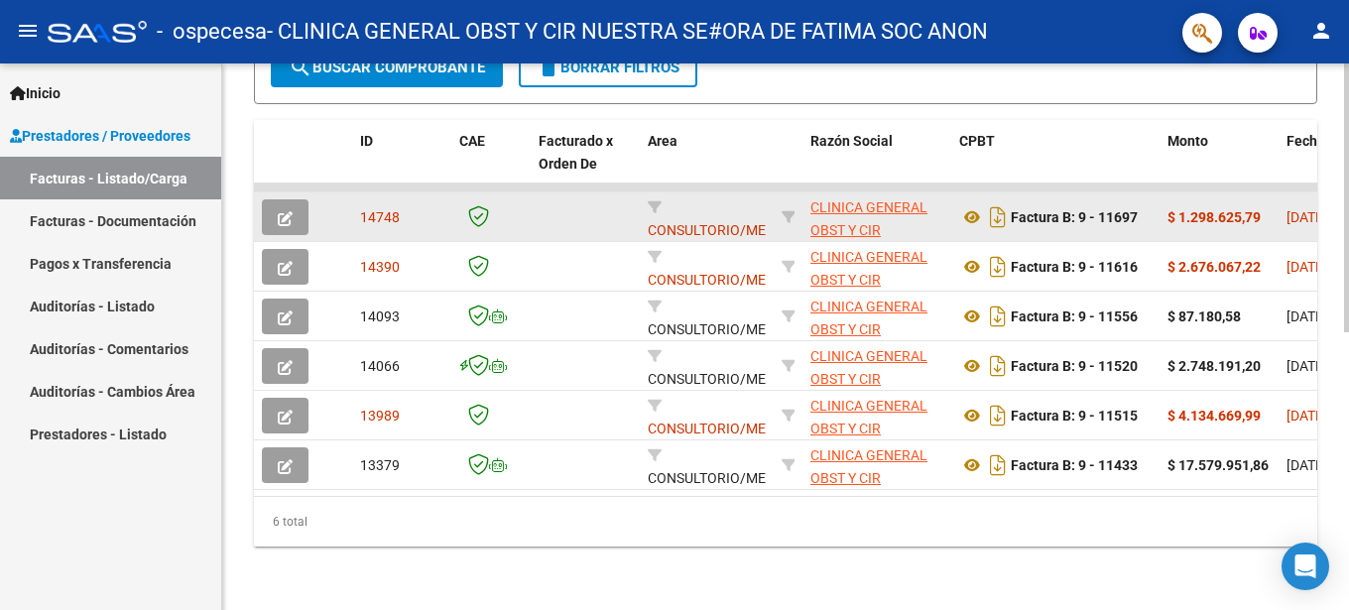
click at [284, 209] on button "button" at bounding box center [285, 217] width 47 height 36
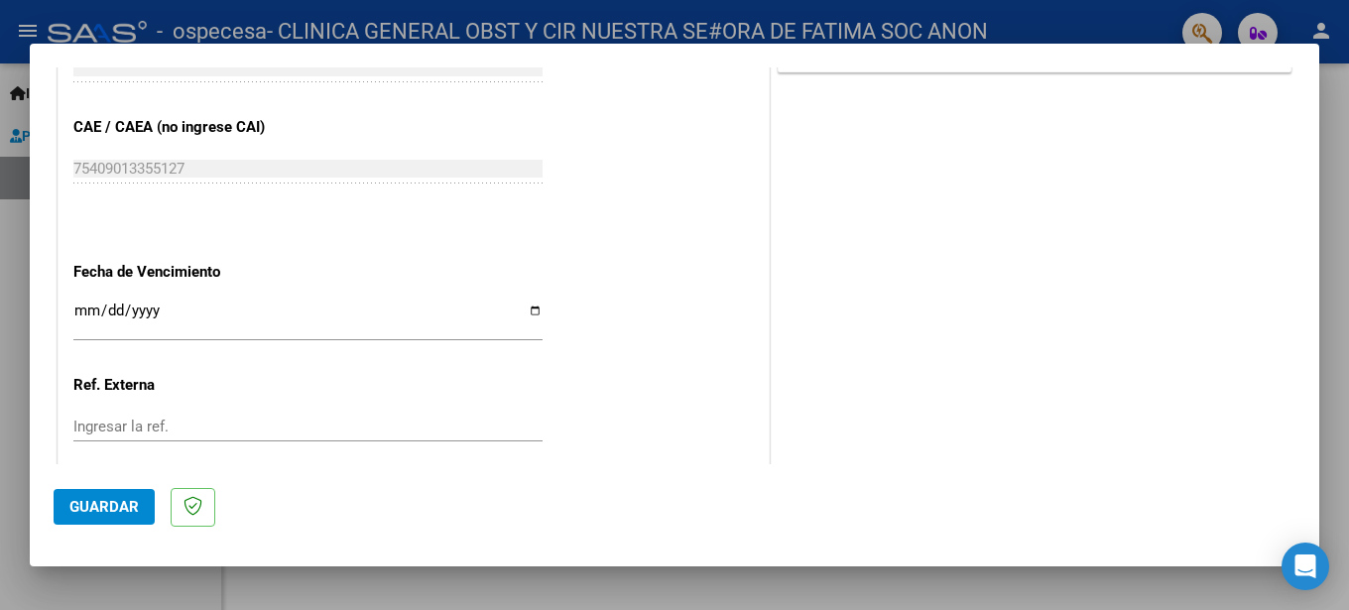
scroll to position [1071, 0]
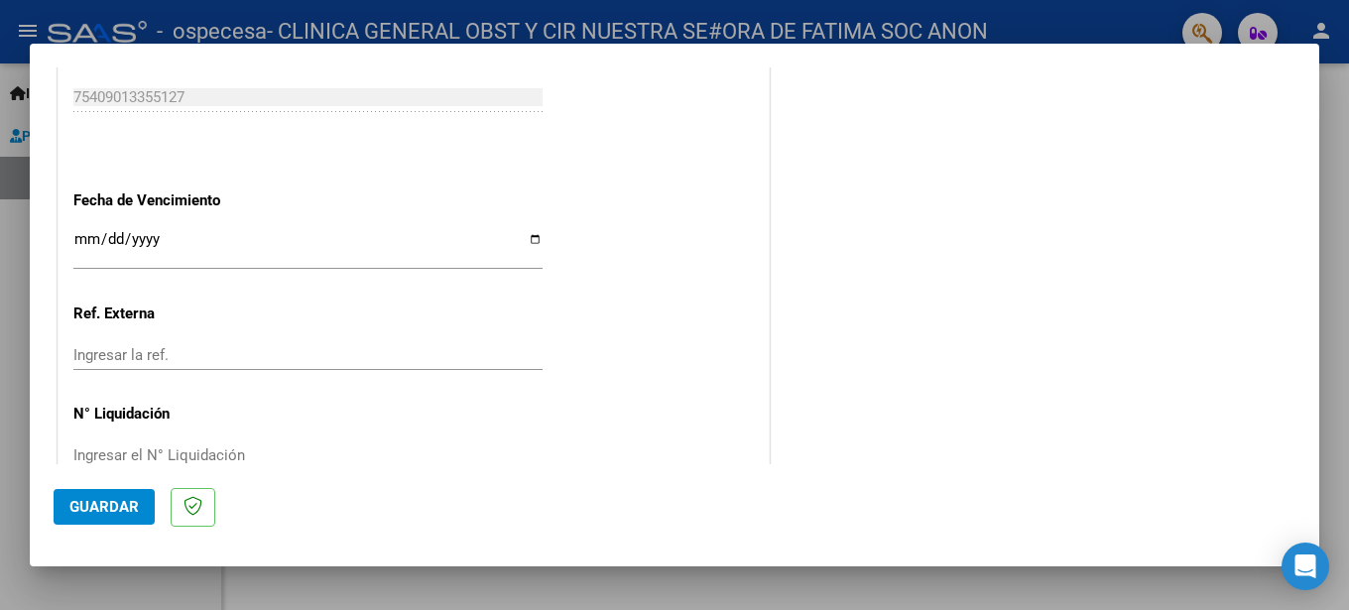
click at [11, 47] on div at bounding box center [674, 305] width 1349 height 610
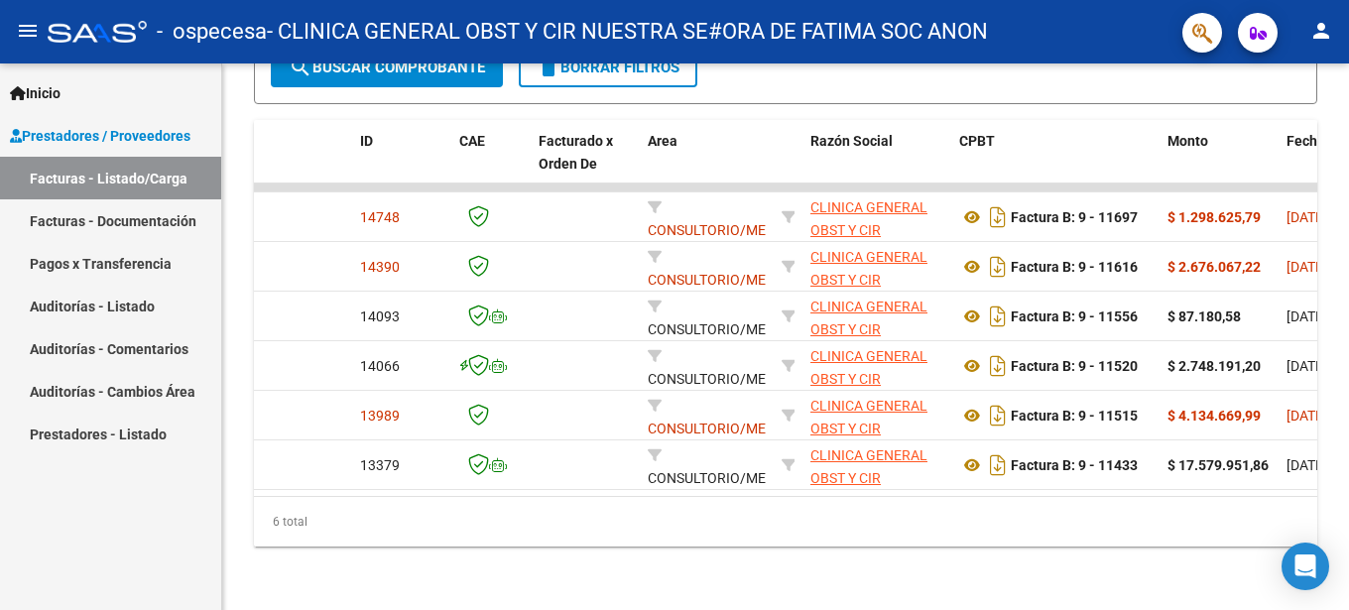
scroll to position [565, 0]
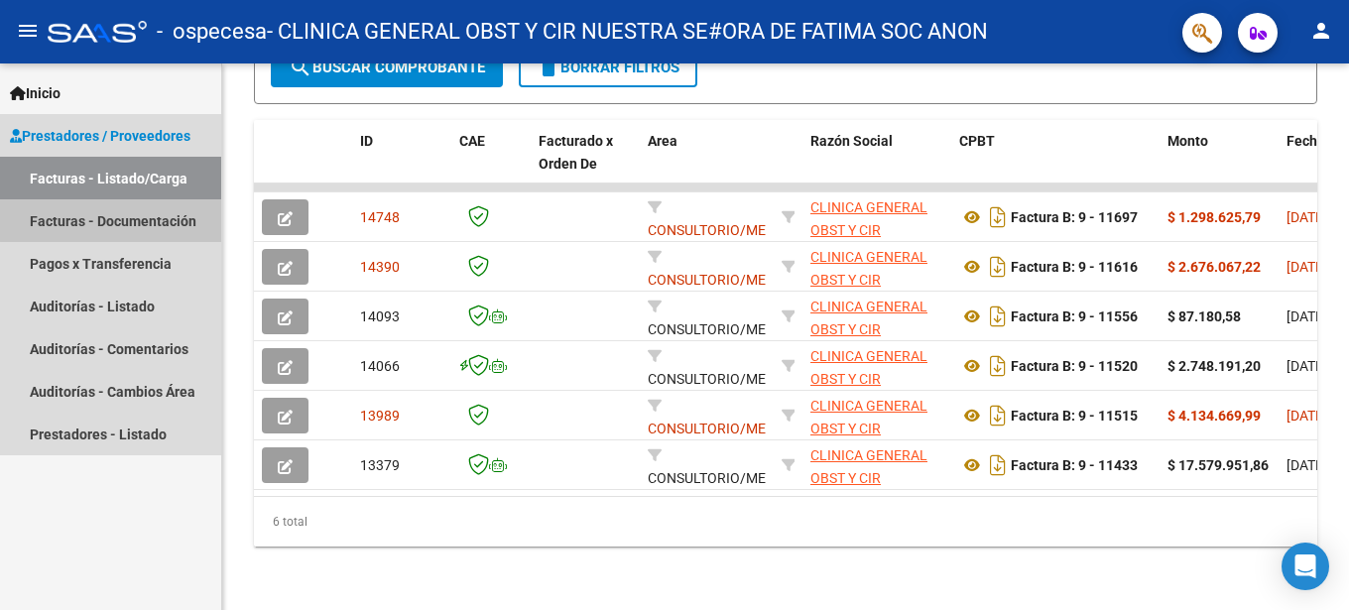
click at [120, 215] on link "Facturas - Documentación" at bounding box center [110, 220] width 221 height 43
